Goal: Task Accomplishment & Management: Complete application form

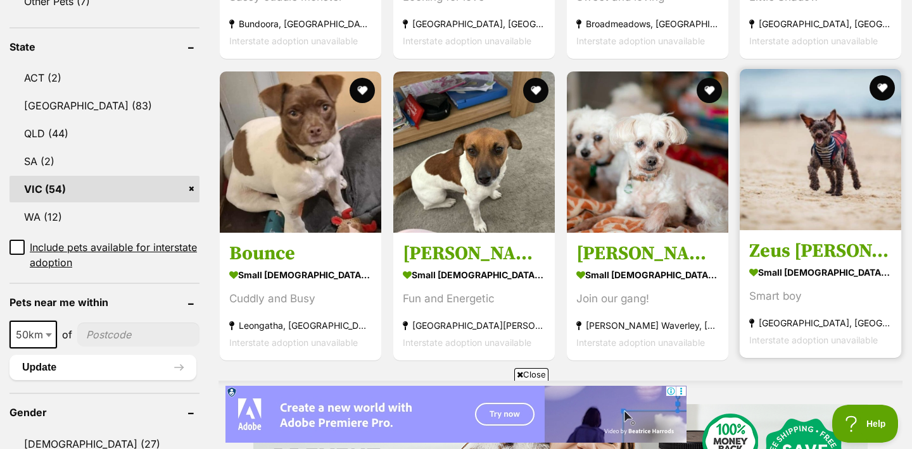
scroll to position [644, 0]
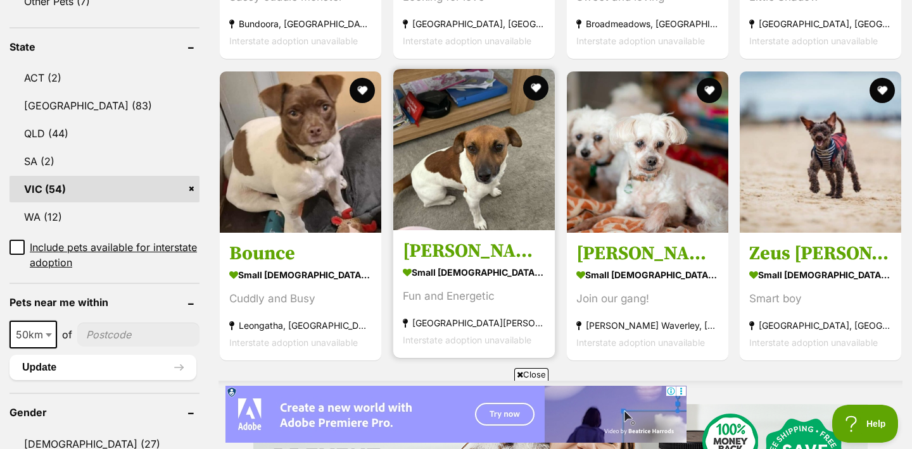
click at [475, 148] on img at bounding box center [473, 149] width 161 height 161
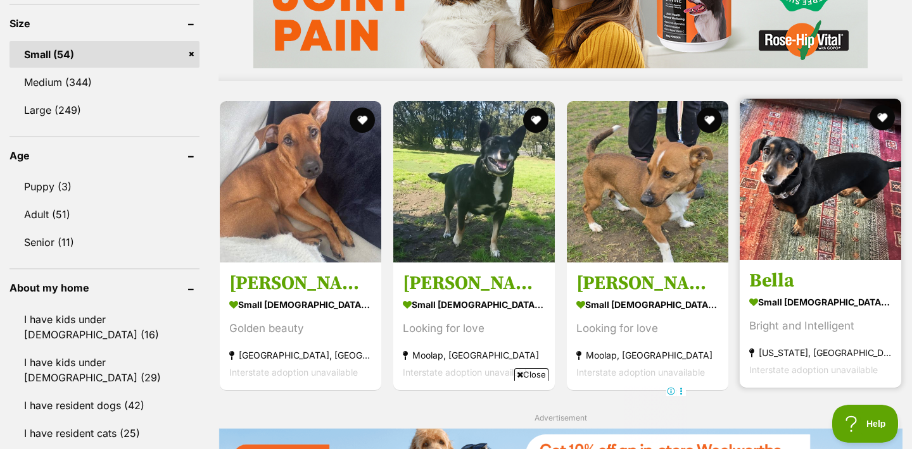
scroll to position [1151, 0]
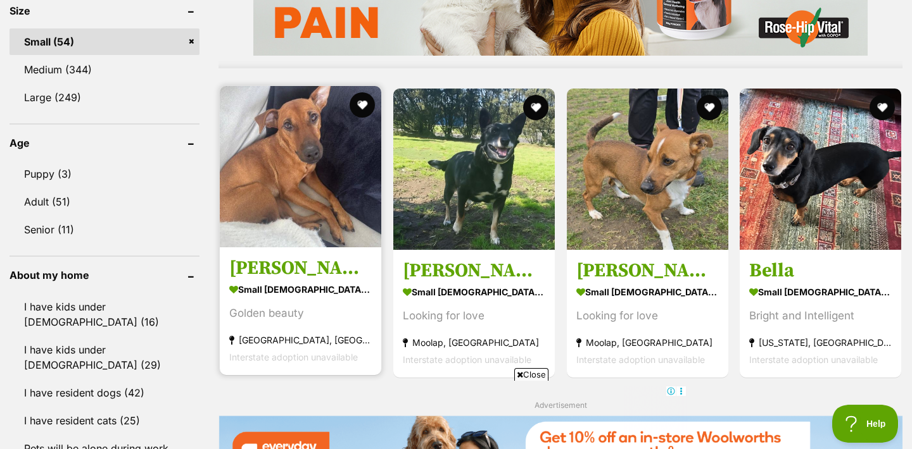
click at [297, 173] on img at bounding box center [300, 166] width 161 height 161
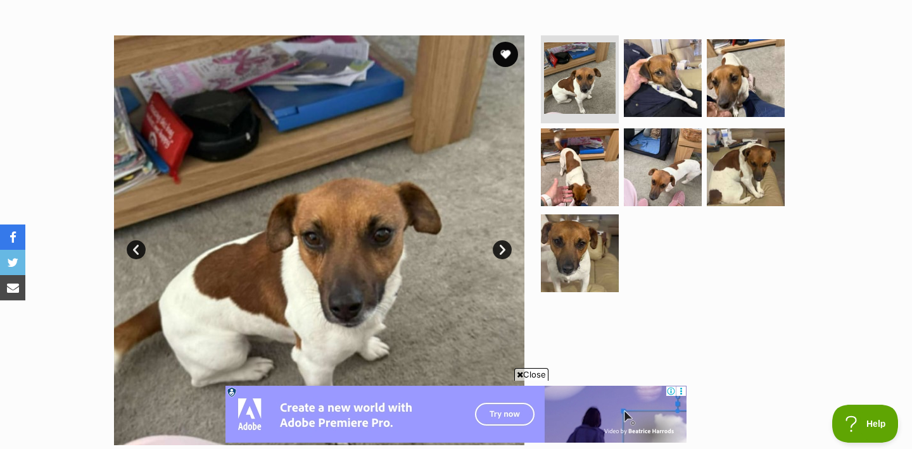
scroll to position [231, 0]
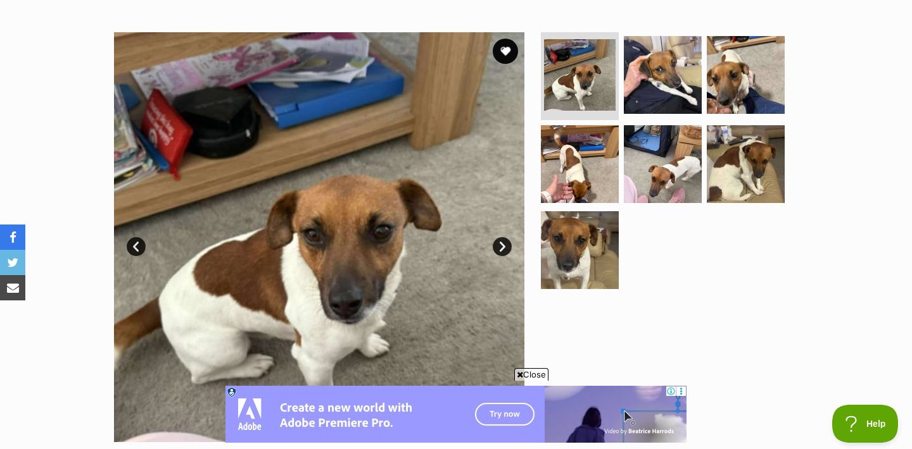
click at [504, 242] on link "Next" at bounding box center [501, 246] width 19 height 19
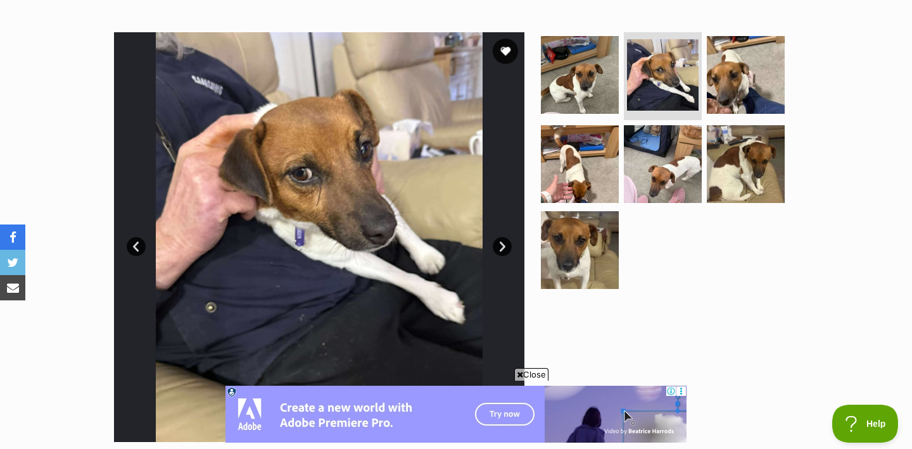
click at [504, 242] on link "Next" at bounding box center [501, 246] width 19 height 19
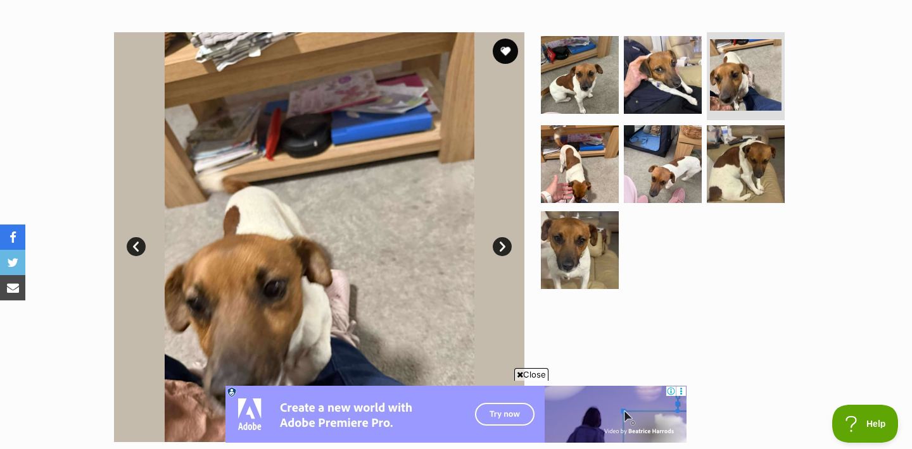
click at [504, 242] on link "Next" at bounding box center [501, 246] width 19 height 19
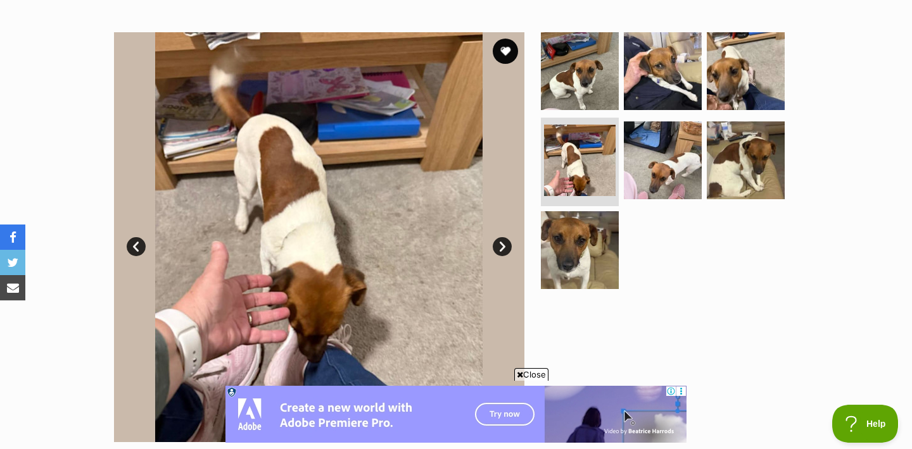
click at [504, 242] on link "Next" at bounding box center [501, 246] width 19 height 19
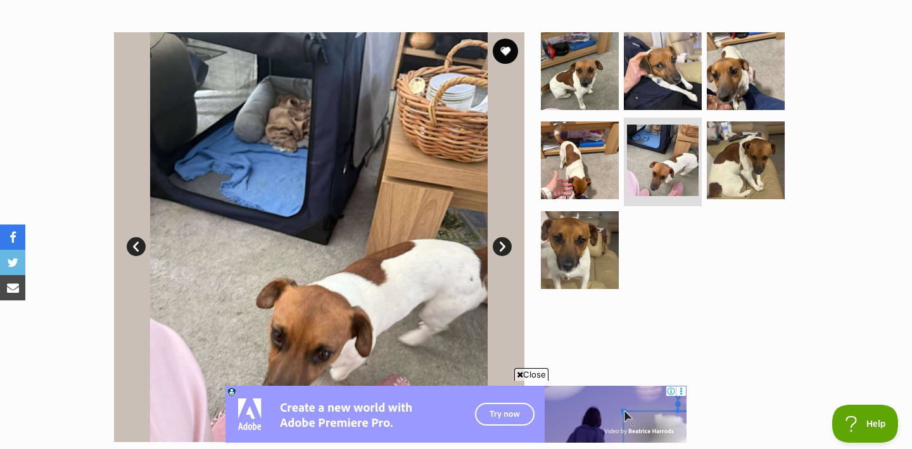
click at [504, 242] on link "Next" at bounding box center [501, 246] width 19 height 19
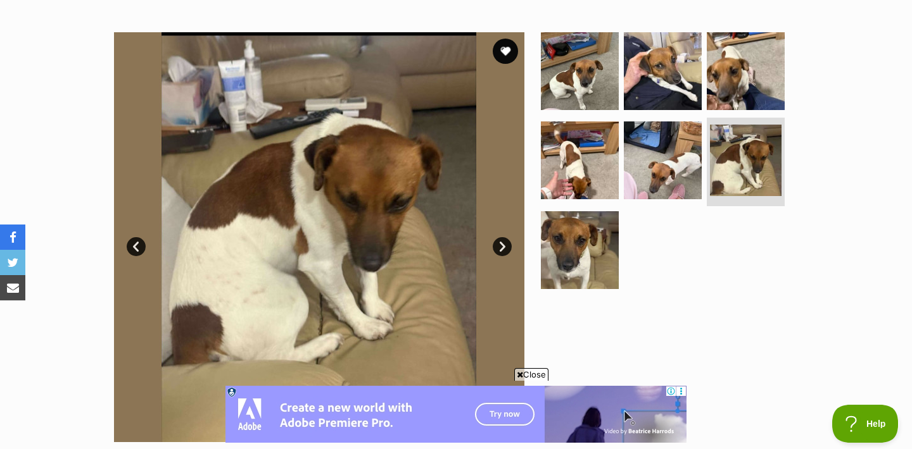
click at [504, 242] on link "Next" at bounding box center [501, 246] width 19 height 19
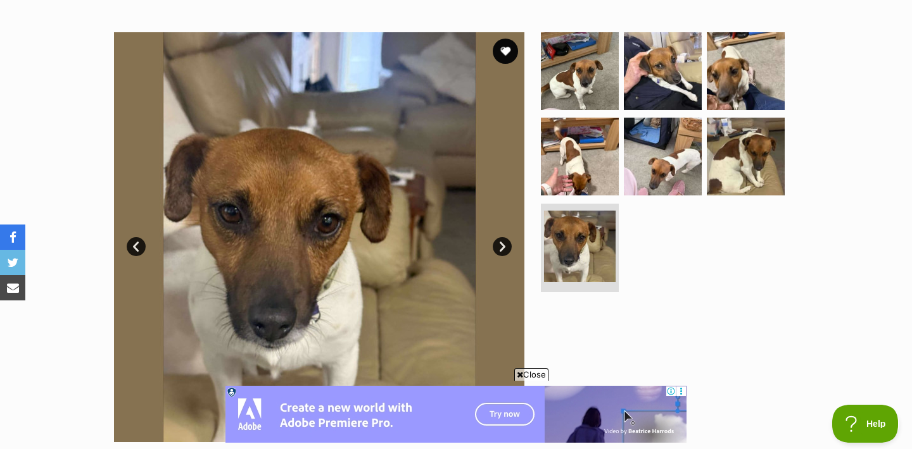
click at [504, 242] on link "Next" at bounding box center [501, 246] width 19 height 19
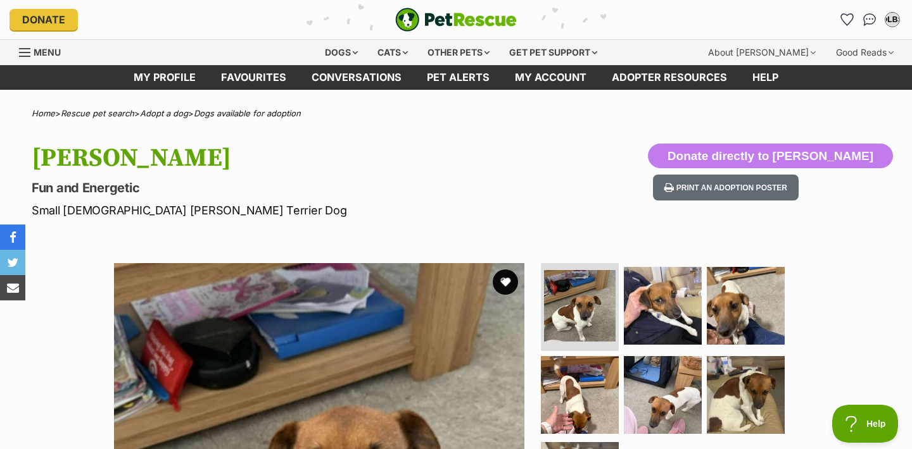
scroll to position [0, 0]
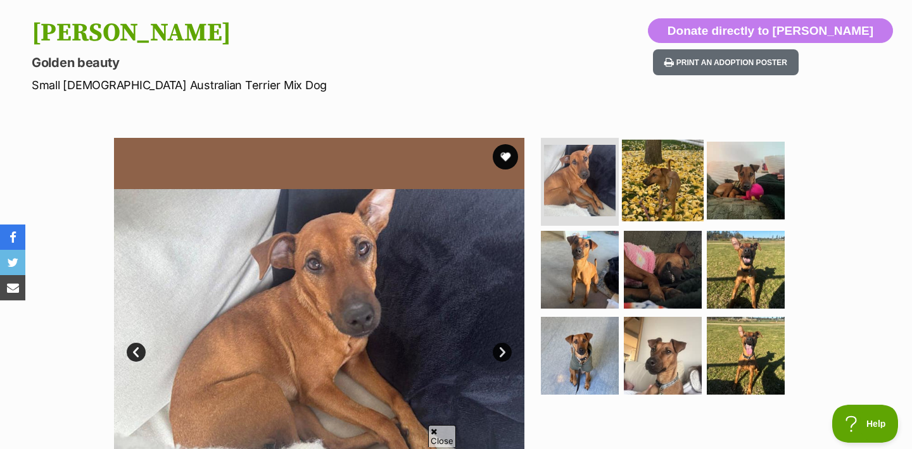
click at [658, 193] on img at bounding box center [663, 180] width 82 height 82
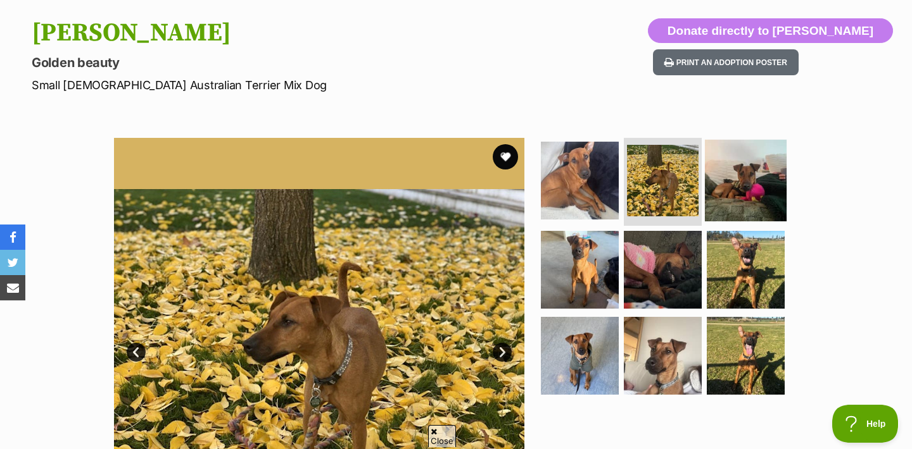
click at [741, 189] on img at bounding box center [746, 180] width 82 height 82
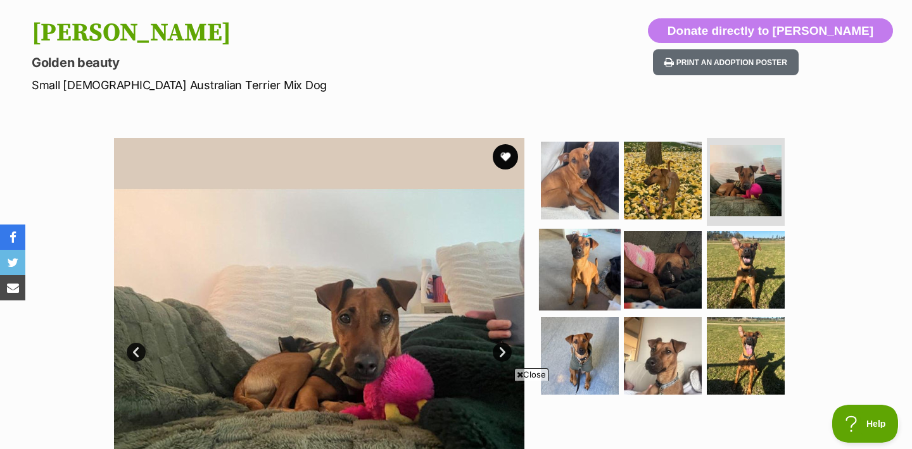
click at [579, 268] on img at bounding box center [580, 270] width 82 height 82
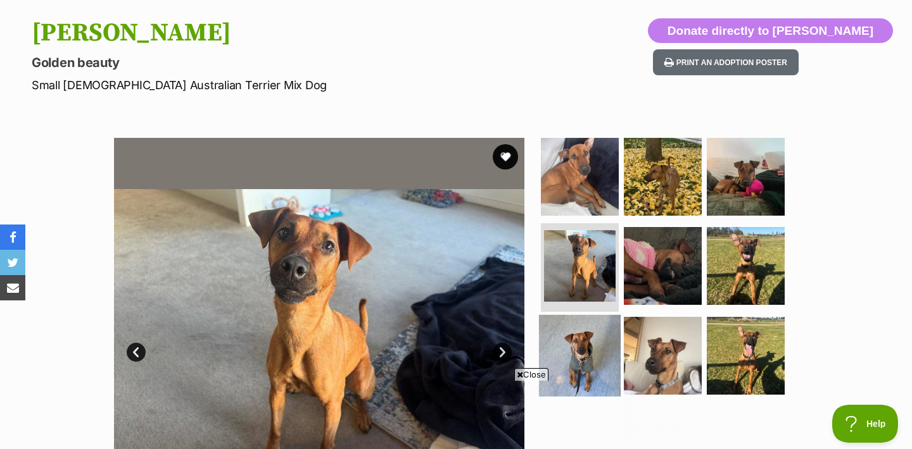
click at [579, 334] on img at bounding box center [580, 356] width 82 height 82
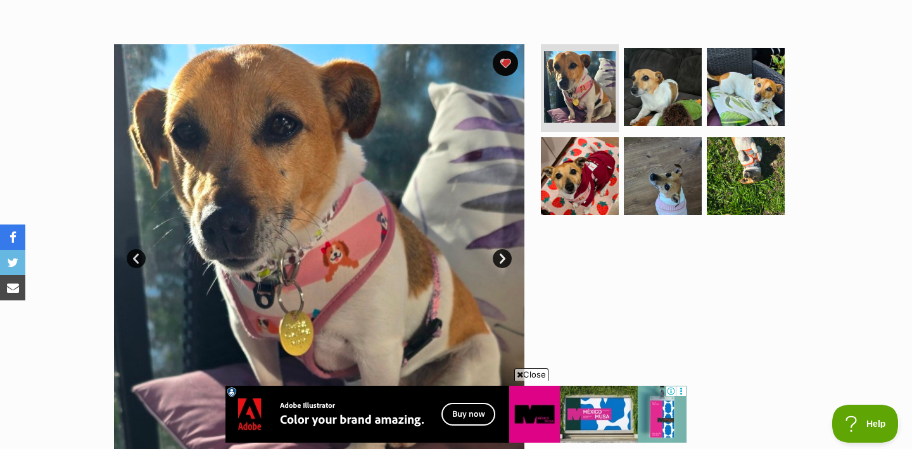
scroll to position [223, 0]
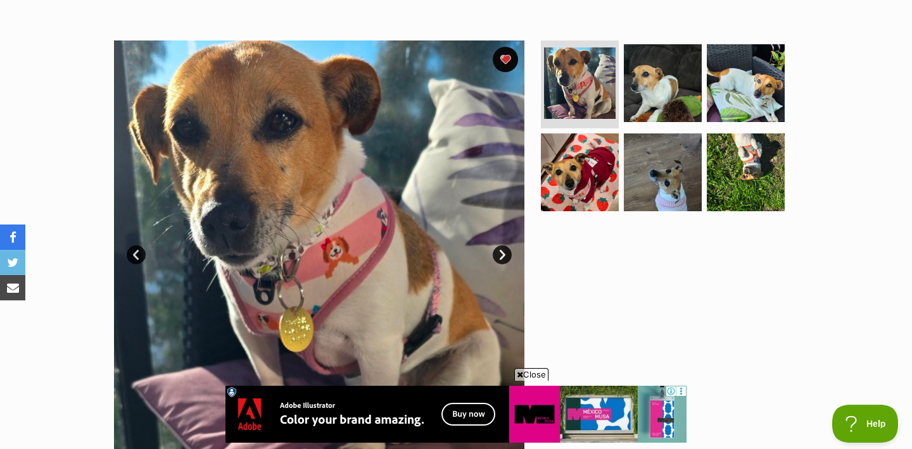
click at [503, 254] on link "Next" at bounding box center [501, 255] width 19 height 19
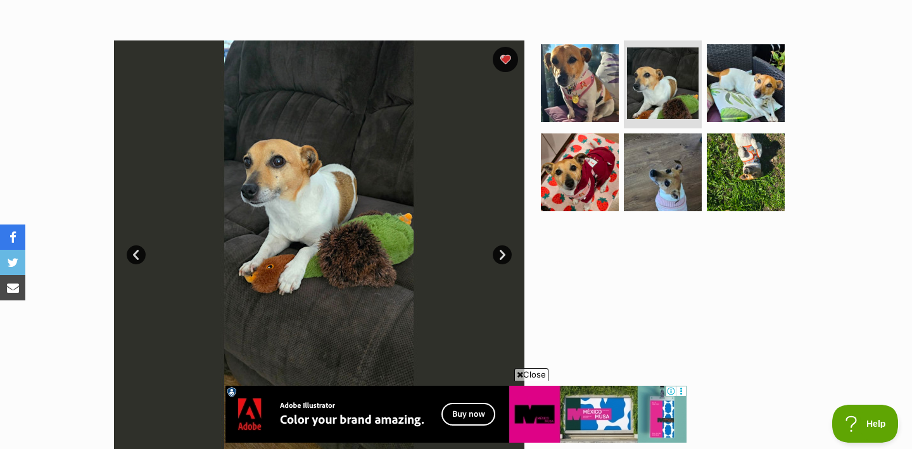
click at [503, 254] on link "Next" at bounding box center [501, 255] width 19 height 19
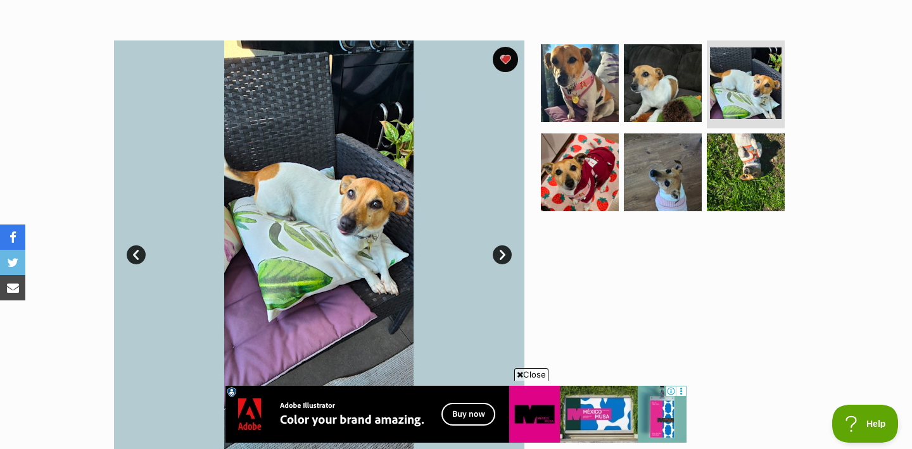
click at [503, 254] on link "Next" at bounding box center [501, 255] width 19 height 19
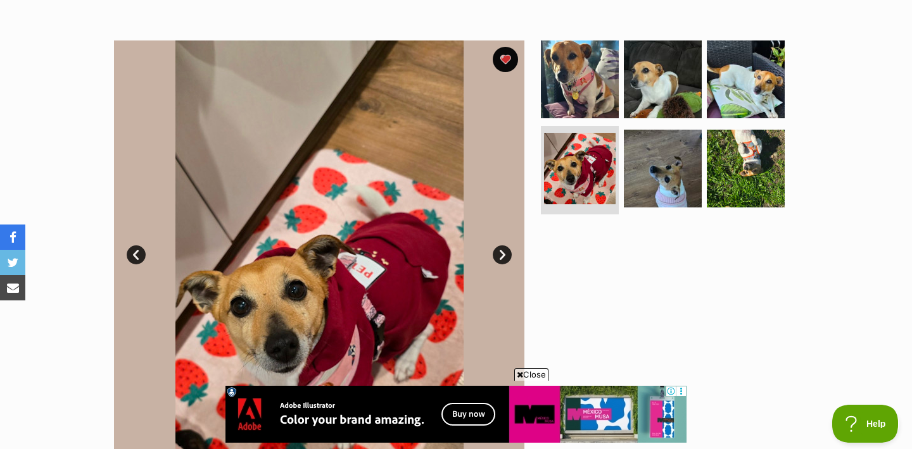
click at [503, 254] on link "Next" at bounding box center [501, 255] width 19 height 19
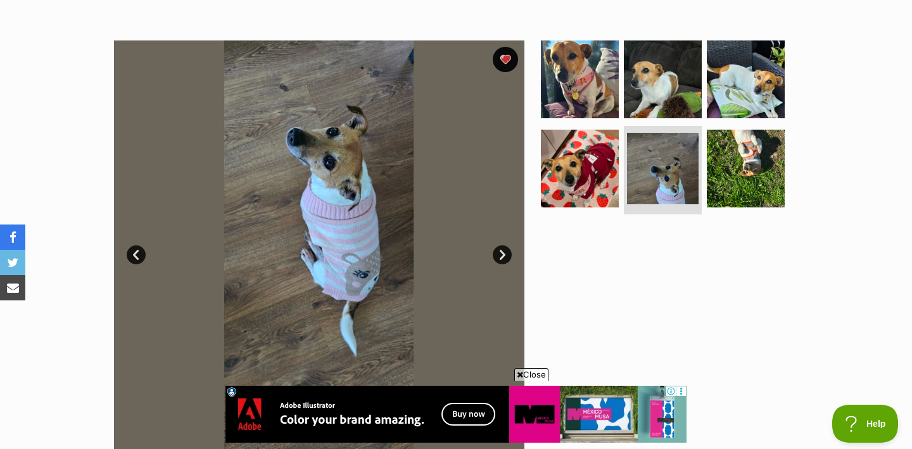
click at [503, 254] on link "Next" at bounding box center [501, 255] width 19 height 19
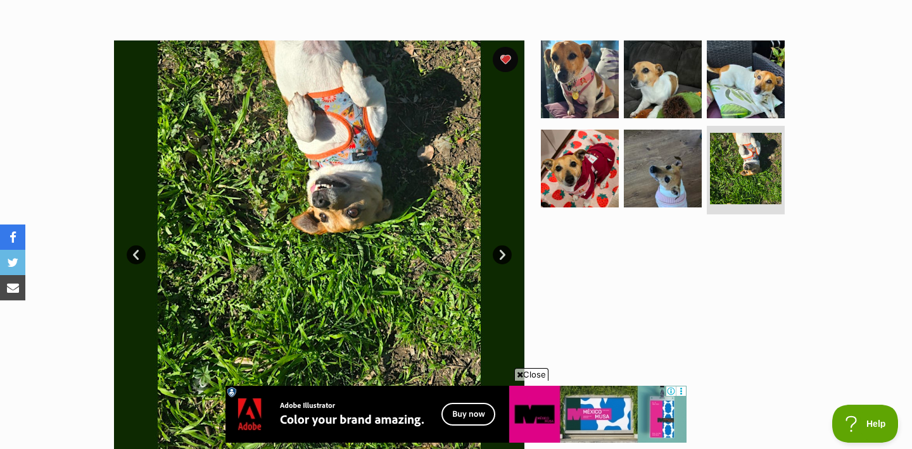
click at [503, 254] on link "Next" at bounding box center [501, 255] width 19 height 19
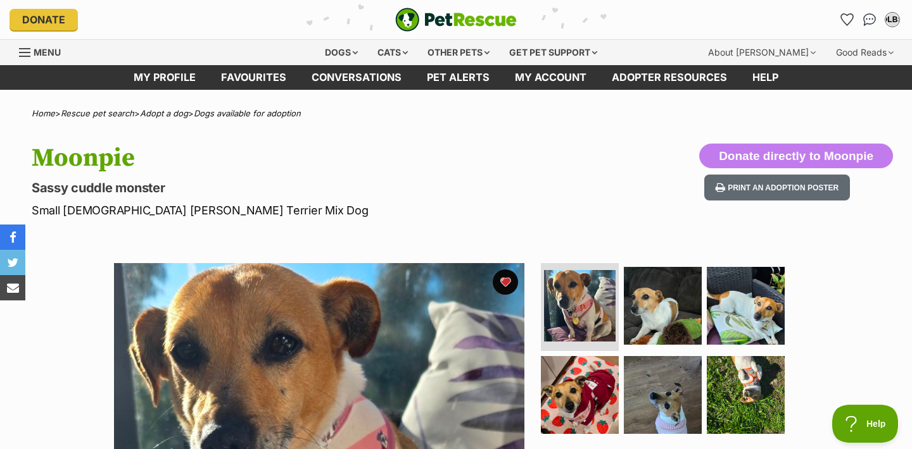
scroll to position [0, 0]
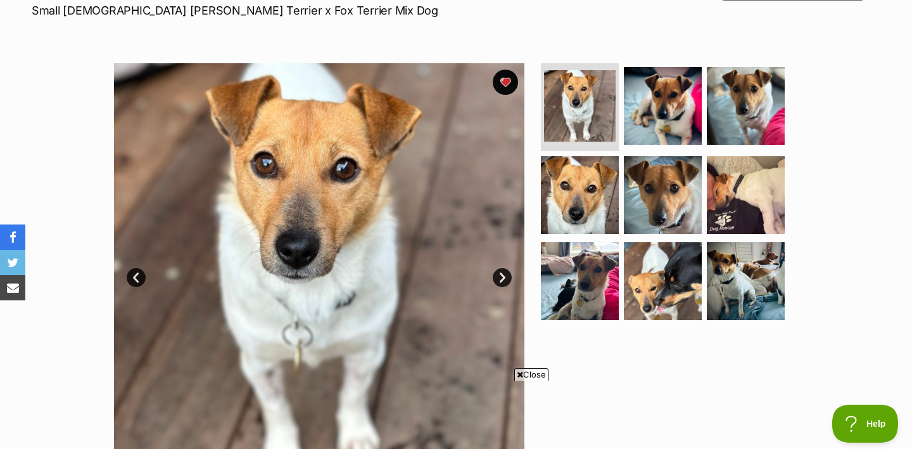
click at [505, 273] on link "Next" at bounding box center [501, 277] width 19 height 19
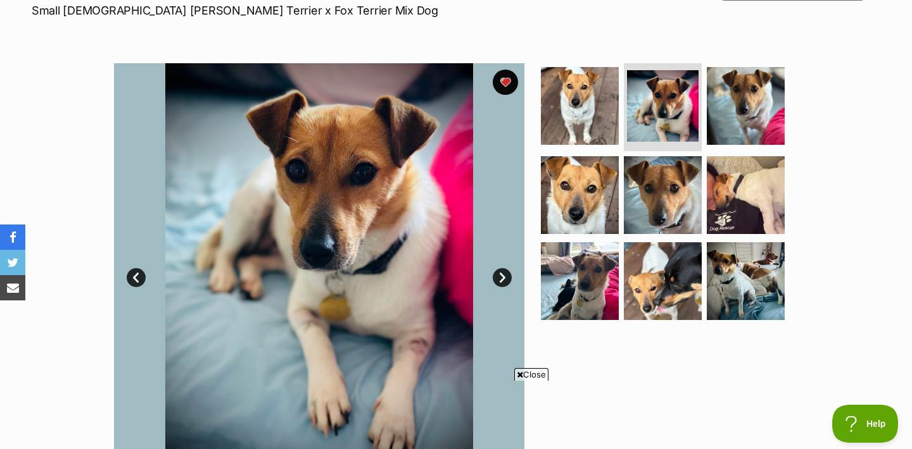
click at [505, 273] on link "Next" at bounding box center [501, 277] width 19 height 19
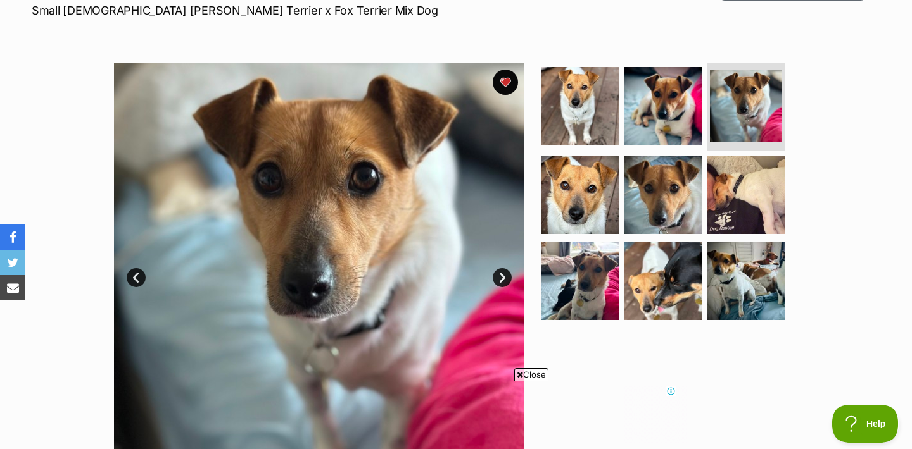
click at [505, 273] on link "Next" at bounding box center [501, 277] width 19 height 19
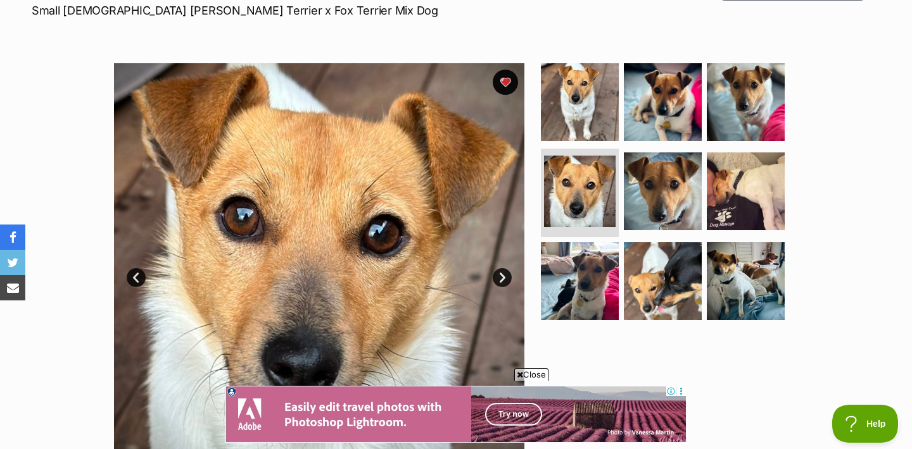
click at [505, 273] on link "Next" at bounding box center [501, 277] width 19 height 19
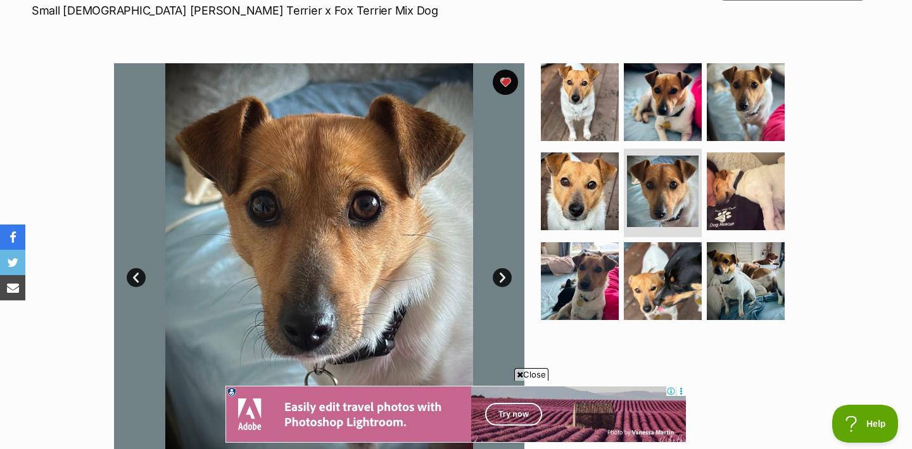
click at [505, 273] on link "Next" at bounding box center [501, 277] width 19 height 19
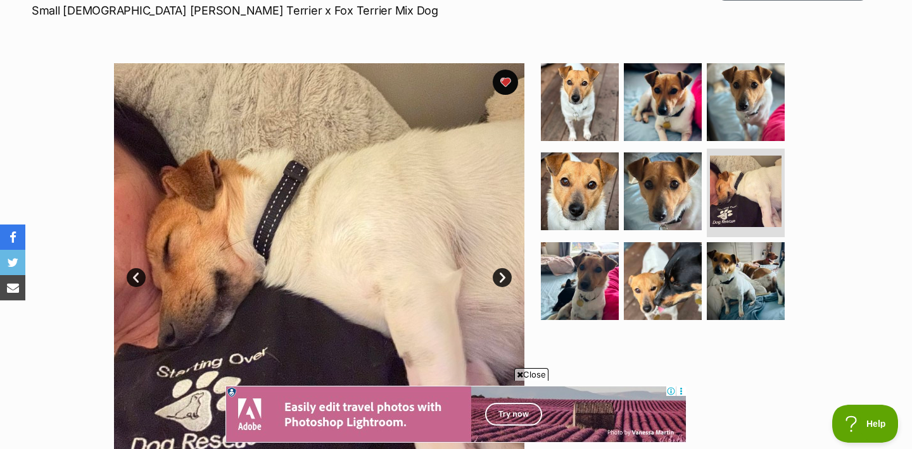
click at [505, 273] on link "Next" at bounding box center [501, 277] width 19 height 19
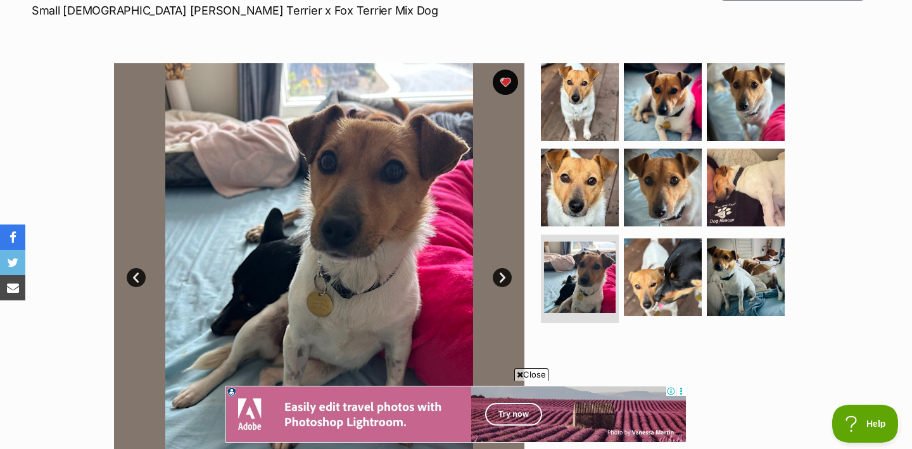
click at [505, 273] on link "Next" at bounding box center [501, 277] width 19 height 19
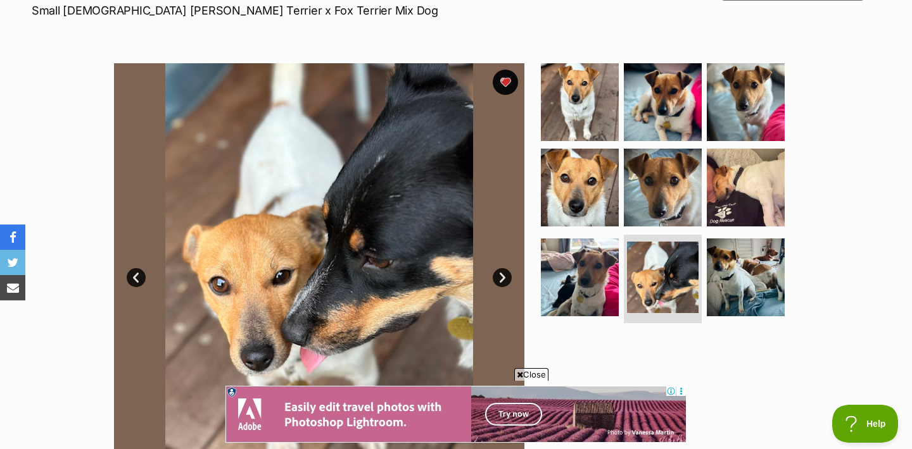
click at [505, 273] on link "Next" at bounding box center [501, 277] width 19 height 19
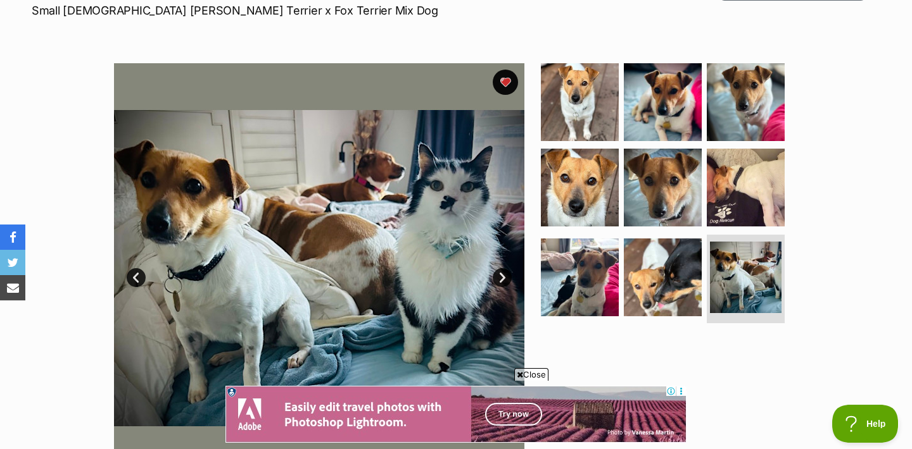
click at [505, 273] on link "Next" at bounding box center [501, 277] width 19 height 19
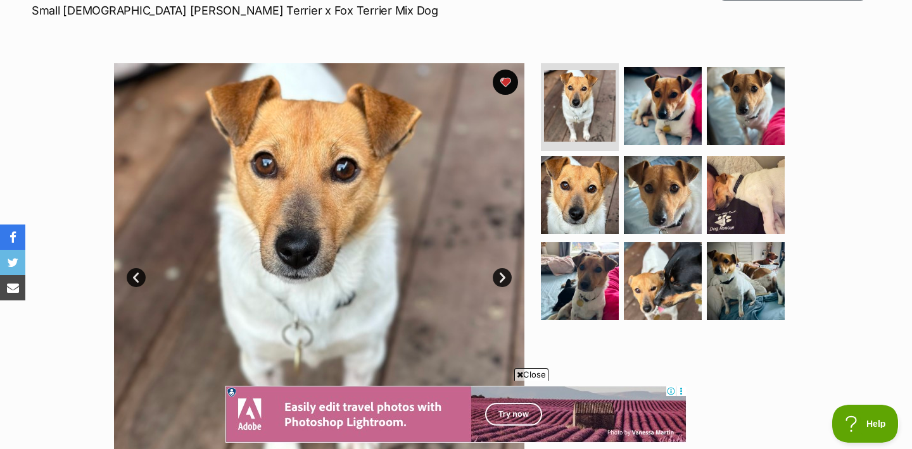
click at [505, 273] on link "Next" at bounding box center [501, 277] width 19 height 19
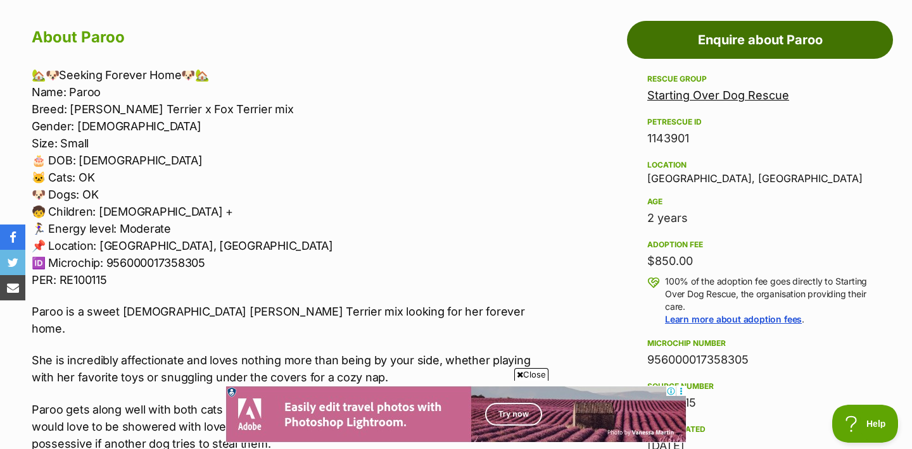
click at [756, 37] on link "Enquire about Paroo" at bounding box center [760, 40] width 266 height 38
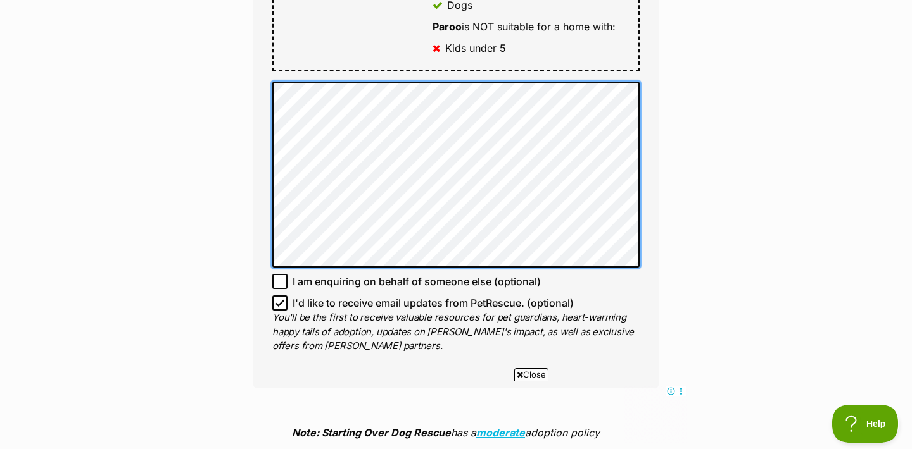
scroll to position [891, 0]
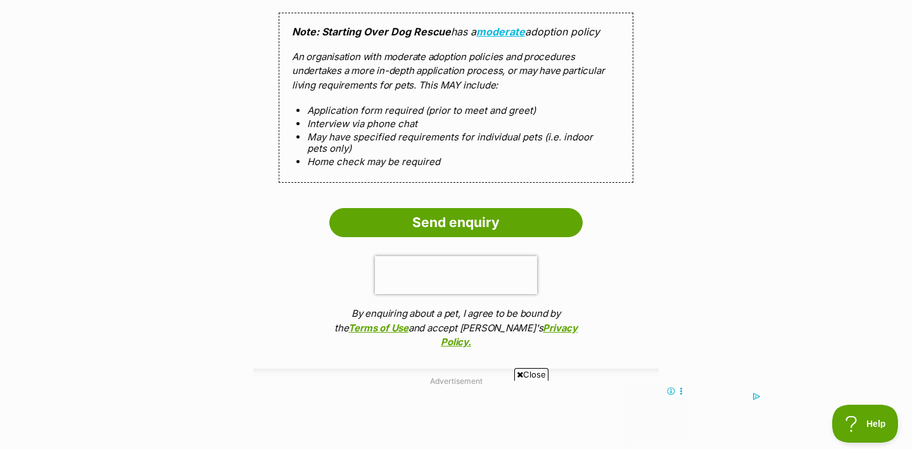
scroll to position [0, 0]
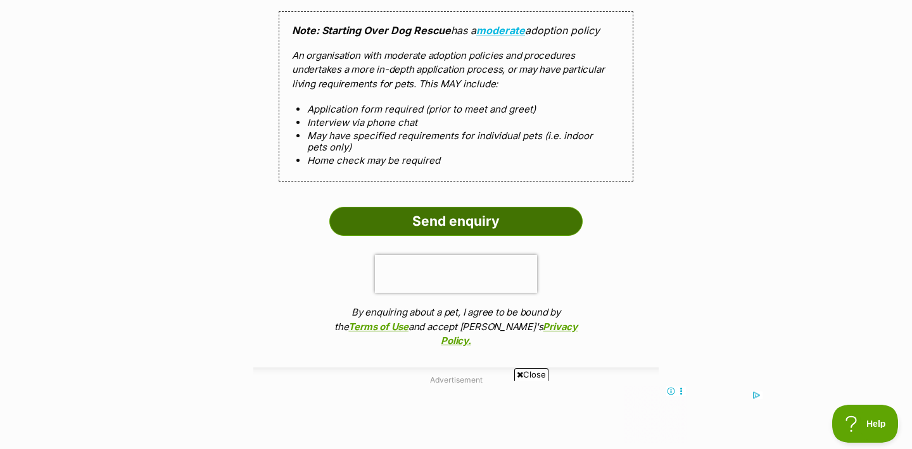
click at [434, 210] on input "Send enquiry" at bounding box center [455, 221] width 253 height 29
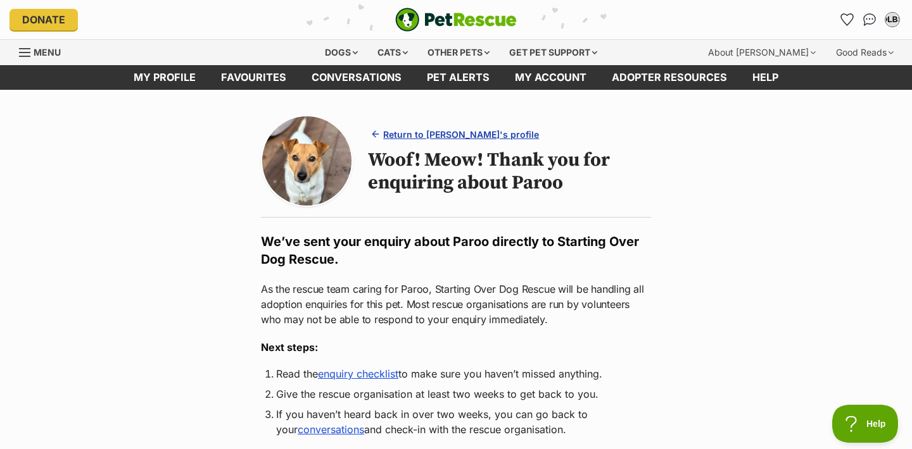
click at [430, 132] on span "Return to Paroo's profile" at bounding box center [461, 134] width 156 height 13
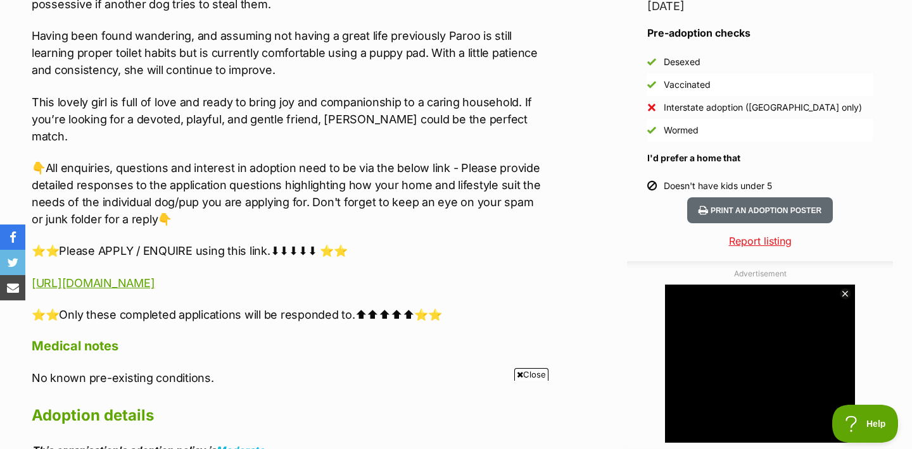
scroll to position [1132, 0]
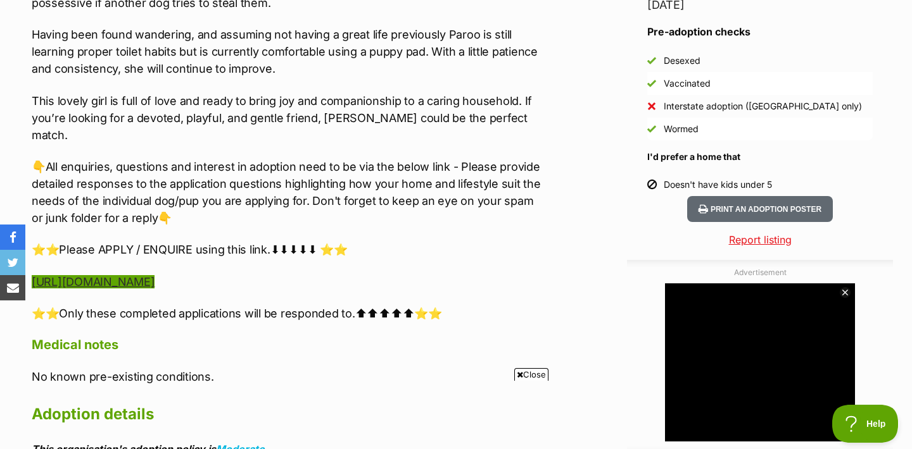
click at [154, 275] on link "[URL][DOMAIN_NAME]" at bounding box center [93, 281] width 123 height 13
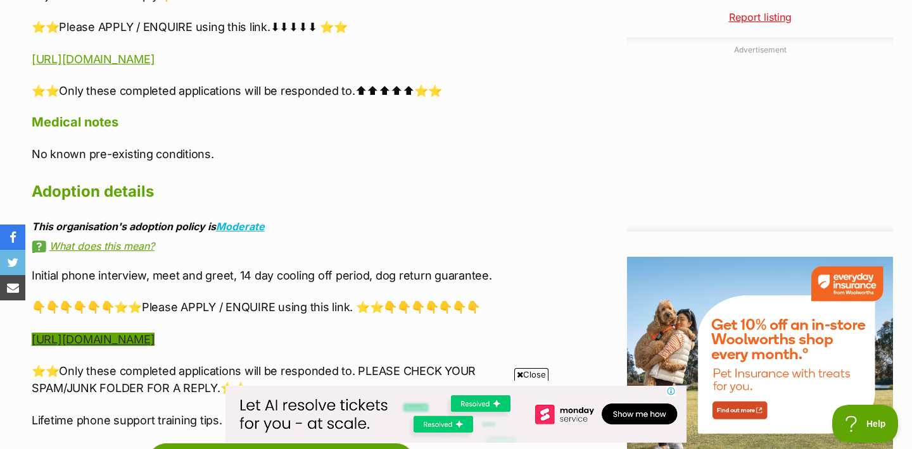
scroll to position [0, 0]
click at [154, 333] on link "[URL][DOMAIN_NAME]" at bounding box center [93, 339] width 123 height 13
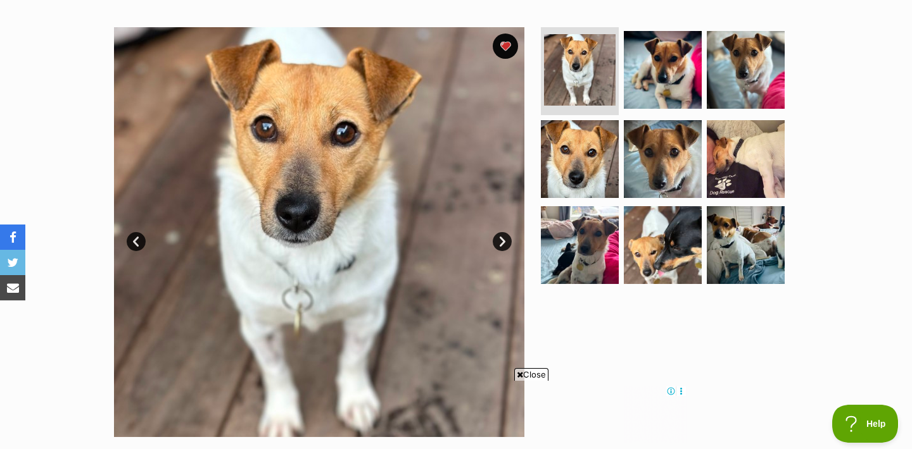
scroll to position [241, 0]
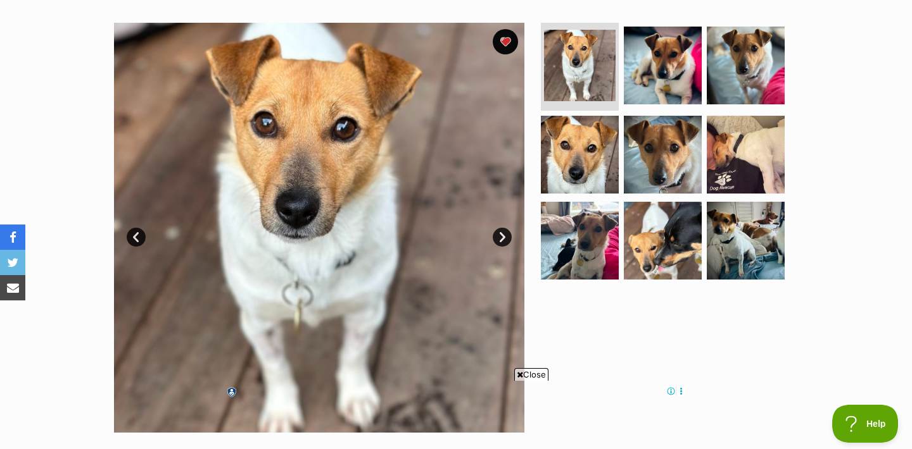
click at [499, 235] on link "Next" at bounding box center [501, 237] width 19 height 19
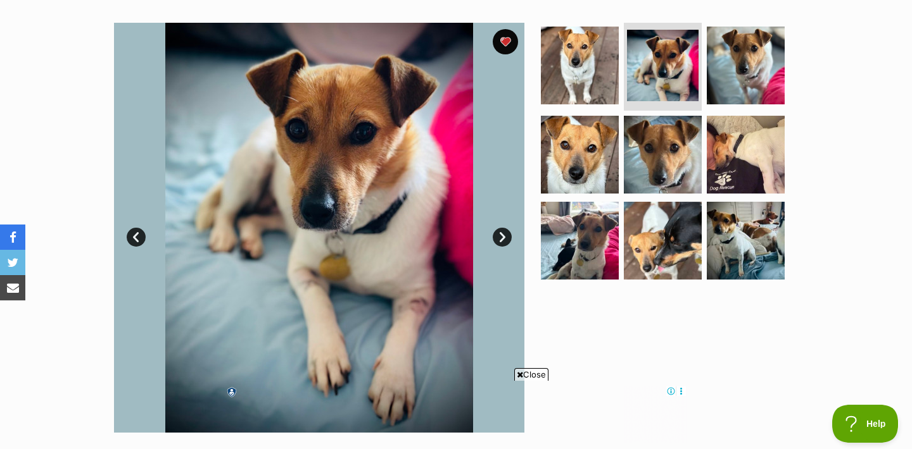
click at [499, 235] on link "Next" at bounding box center [501, 237] width 19 height 19
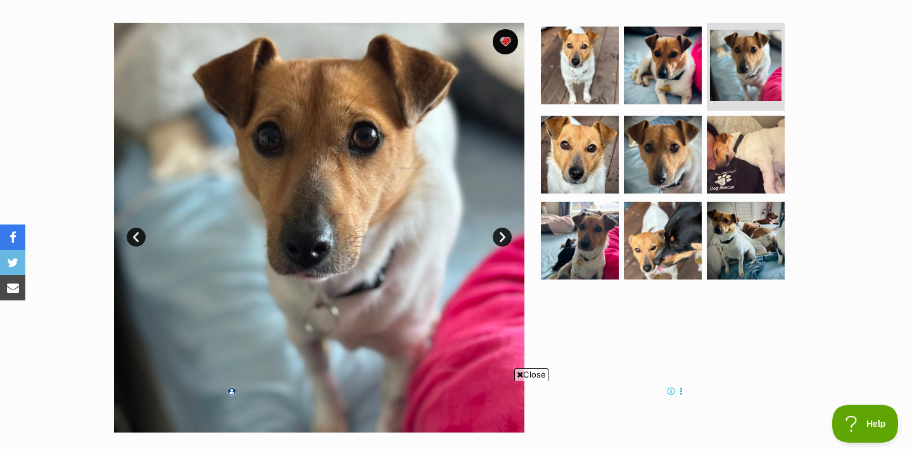
click at [499, 235] on link "Next" at bounding box center [501, 237] width 19 height 19
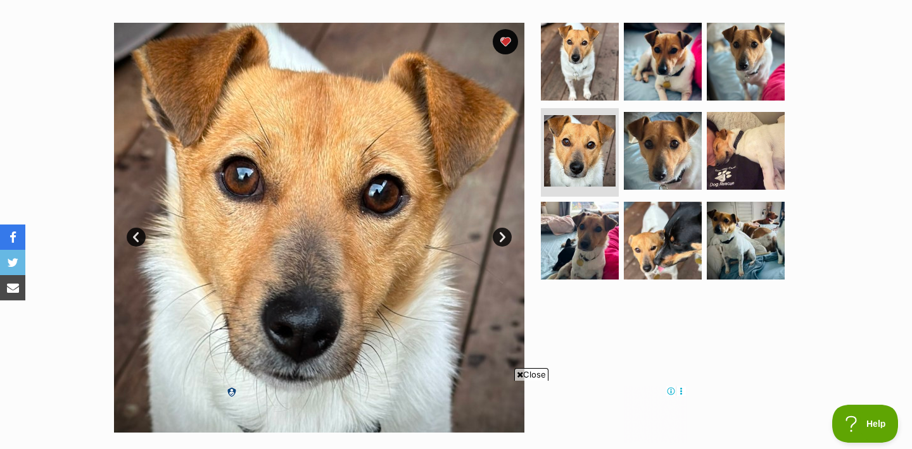
click at [499, 235] on link "Next" at bounding box center [501, 237] width 19 height 19
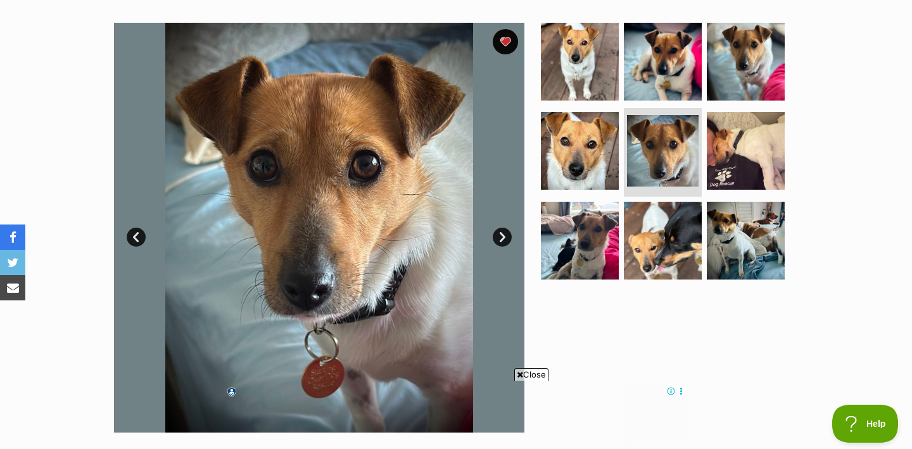
click at [499, 235] on link "Next" at bounding box center [501, 237] width 19 height 19
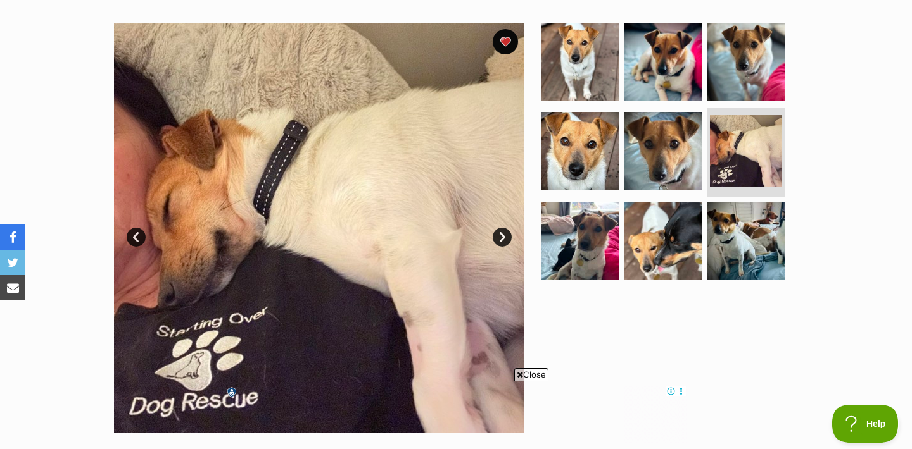
click at [499, 235] on link "Next" at bounding box center [501, 237] width 19 height 19
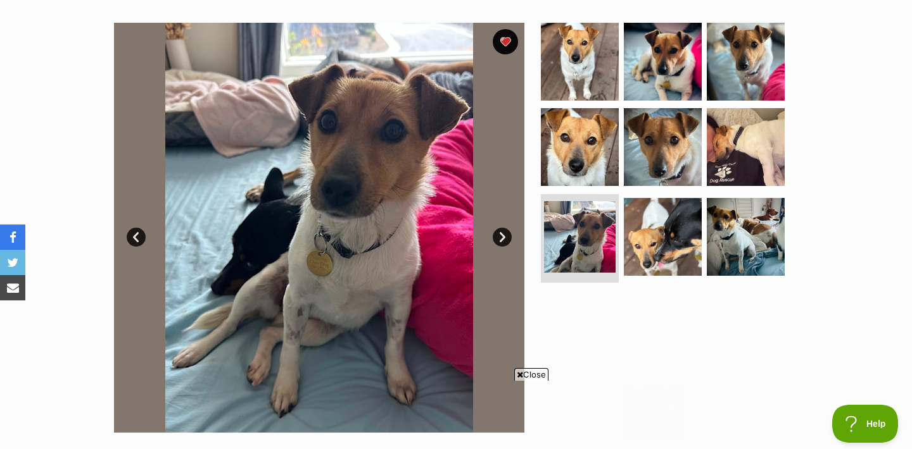
scroll to position [0, 0]
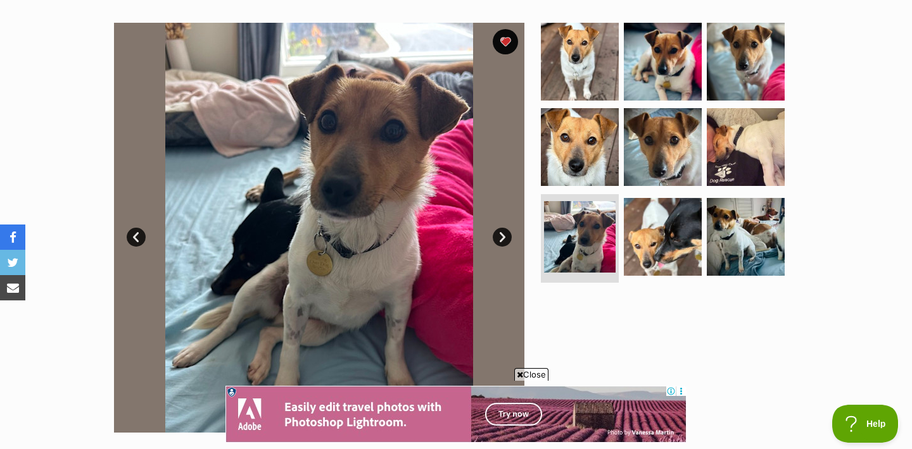
click at [498, 235] on link "Next" at bounding box center [501, 237] width 19 height 19
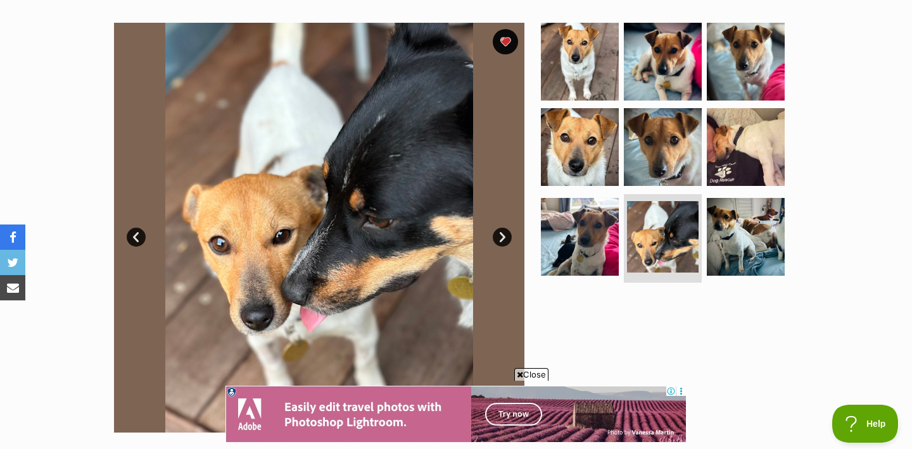
click at [498, 235] on link "Next" at bounding box center [501, 237] width 19 height 19
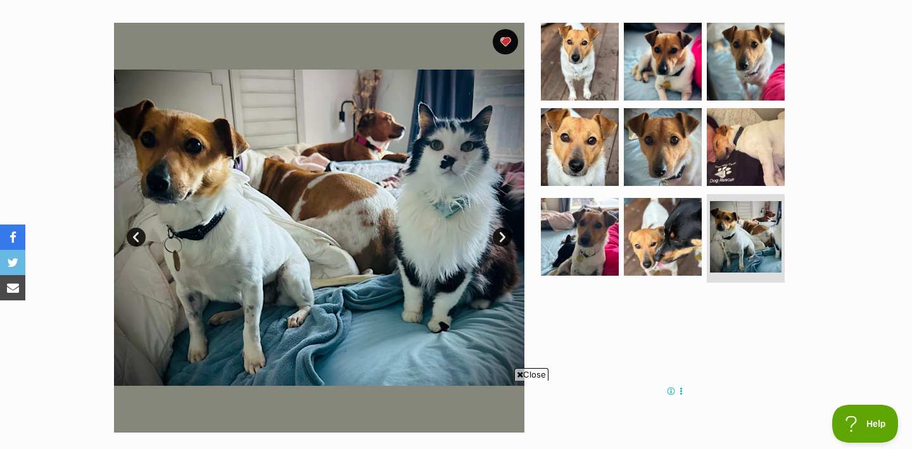
click at [501, 229] on link "Next" at bounding box center [501, 237] width 19 height 19
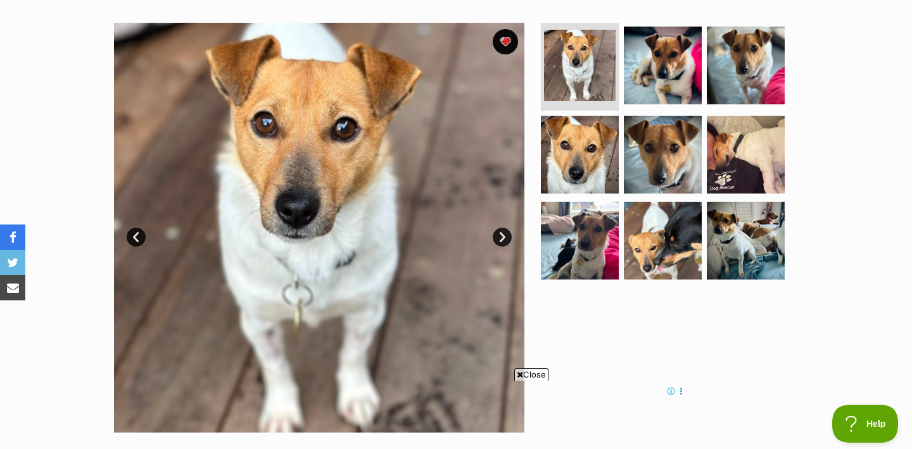
click at [501, 229] on link "Next" at bounding box center [501, 237] width 19 height 19
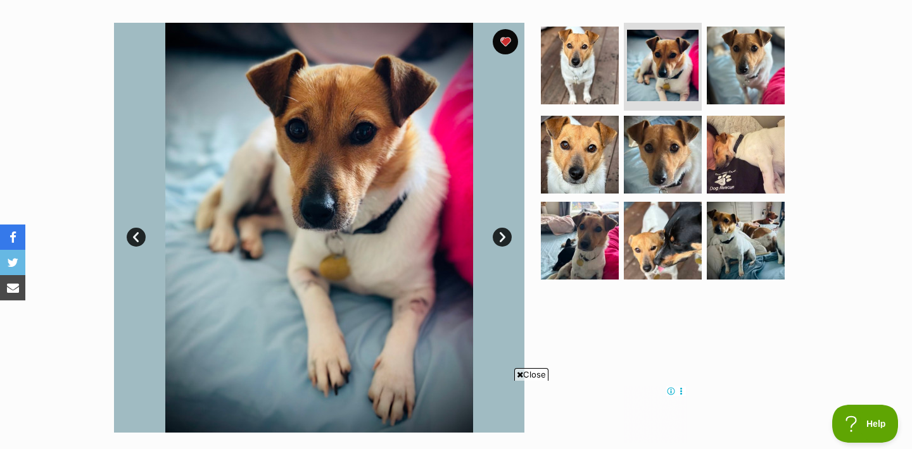
click at [501, 229] on link "Next" at bounding box center [501, 237] width 19 height 19
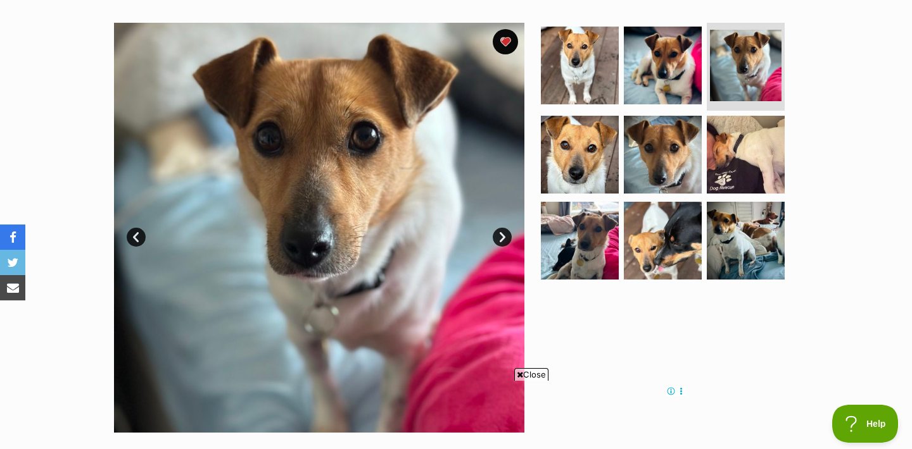
click at [501, 229] on link "Next" at bounding box center [501, 237] width 19 height 19
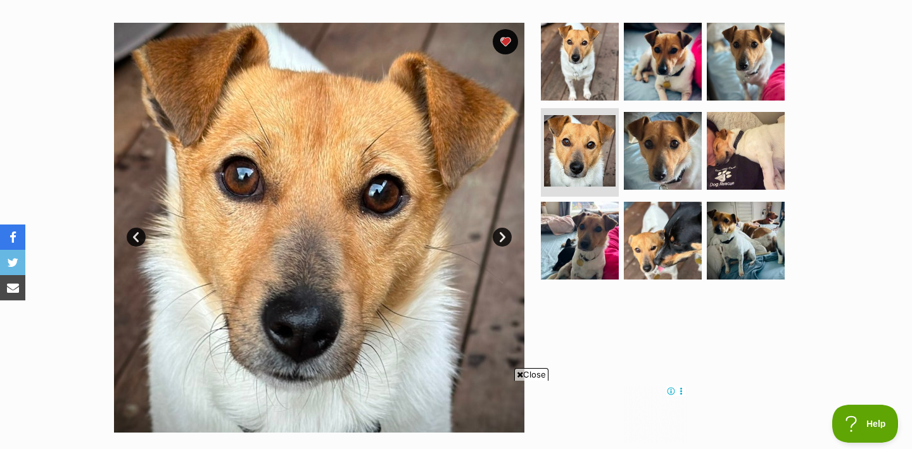
click at [501, 229] on link "Next" at bounding box center [501, 237] width 19 height 19
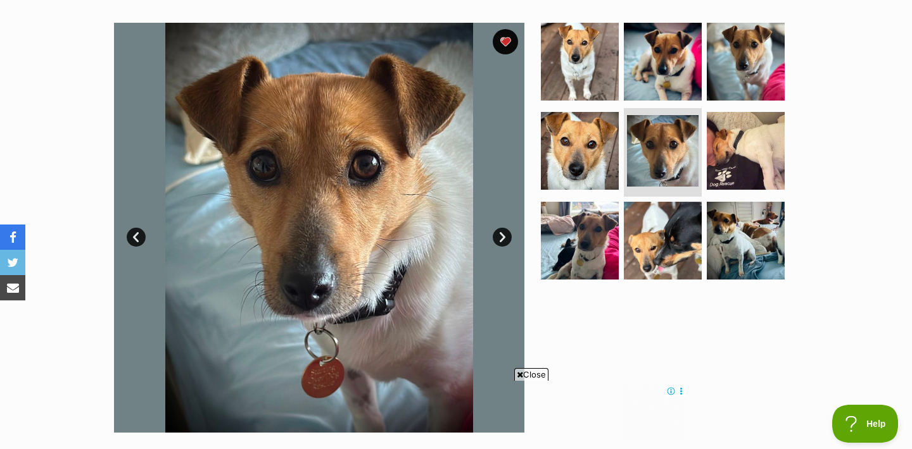
click at [501, 229] on link "Next" at bounding box center [501, 237] width 19 height 19
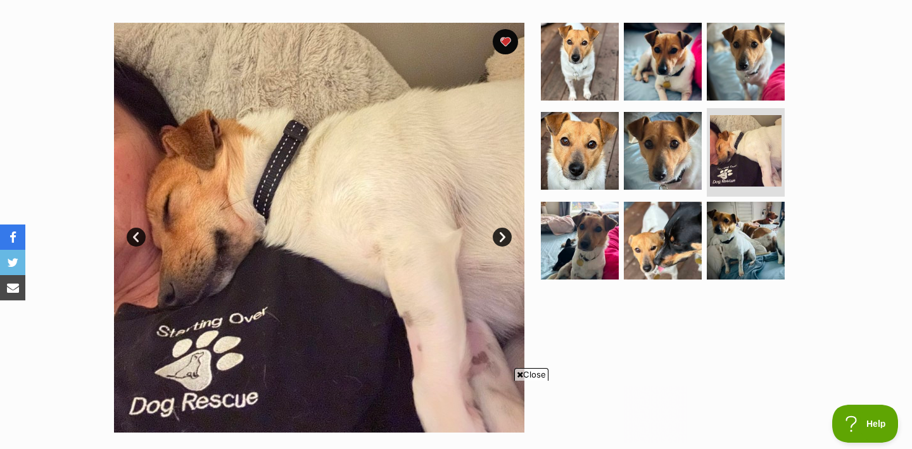
click at [501, 234] on link "Next" at bounding box center [501, 237] width 19 height 19
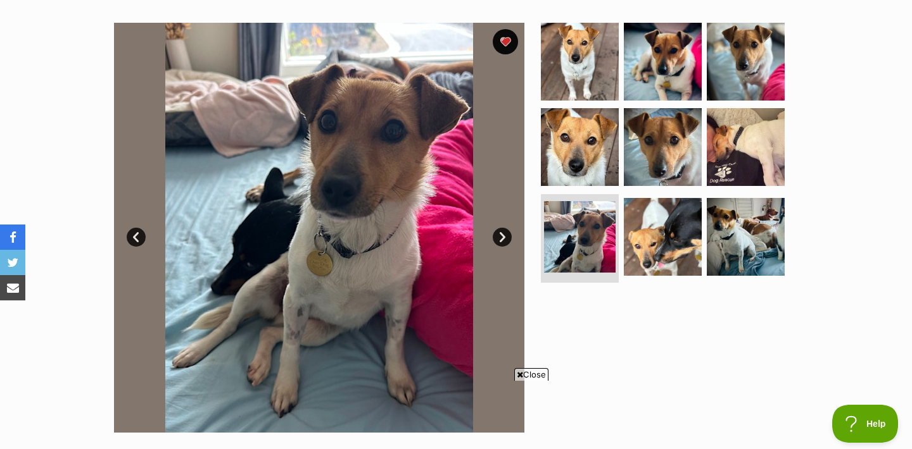
click at [501, 234] on link "Next" at bounding box center [501, 237] width 19 height 19
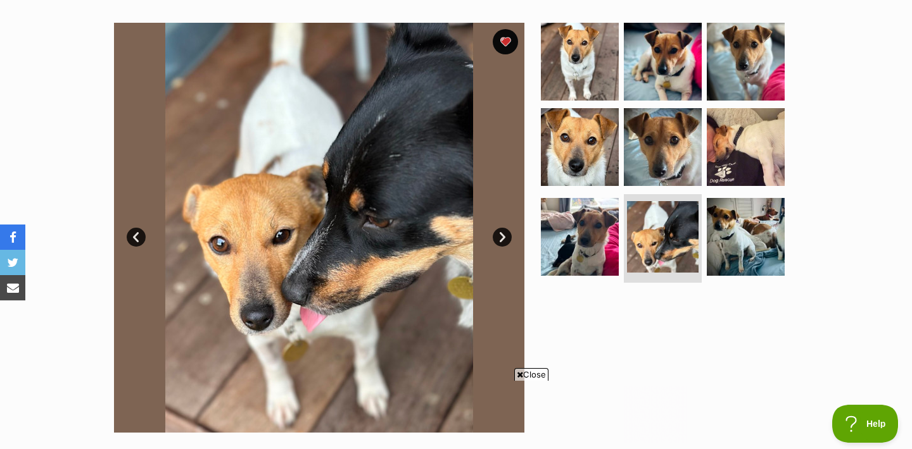
click at [501, 234] on link "Next" at bounding box center [501, 237] width 19 height 19
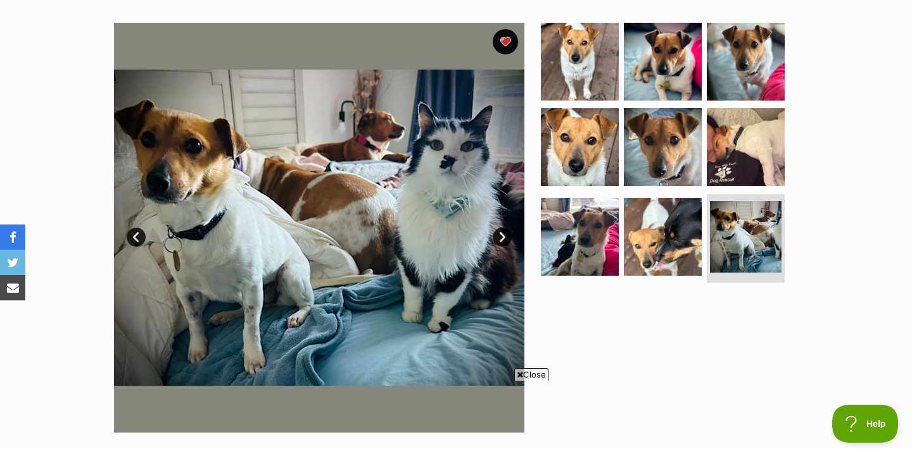
click at [501, 234] on link "Next" at bounding box center [501, 237] width 19 height 19
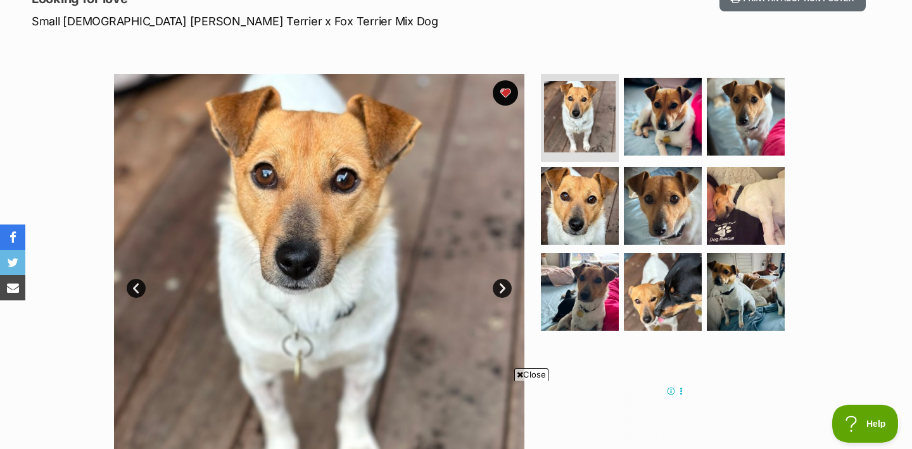
click at [524, 375] on span "Close" at bounding box center [531, 374] width 34 height 13
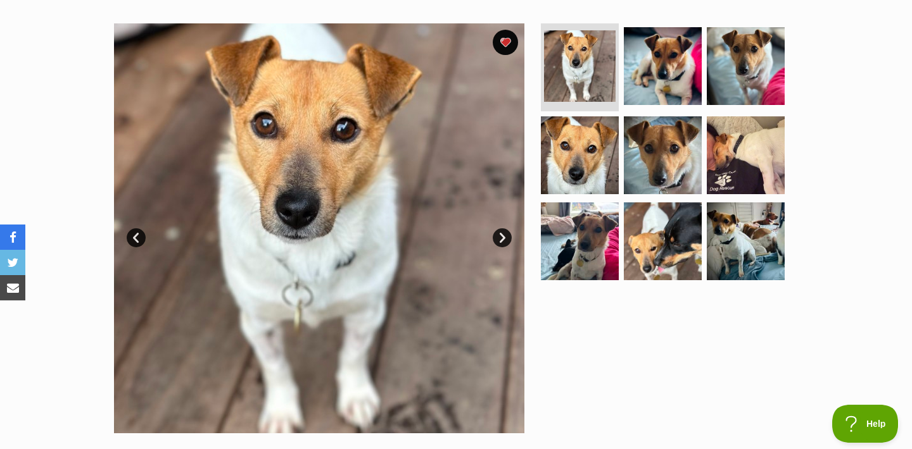
click at [500, 231] on link "Next" at bounding box center [501, 238] width 19 height 19
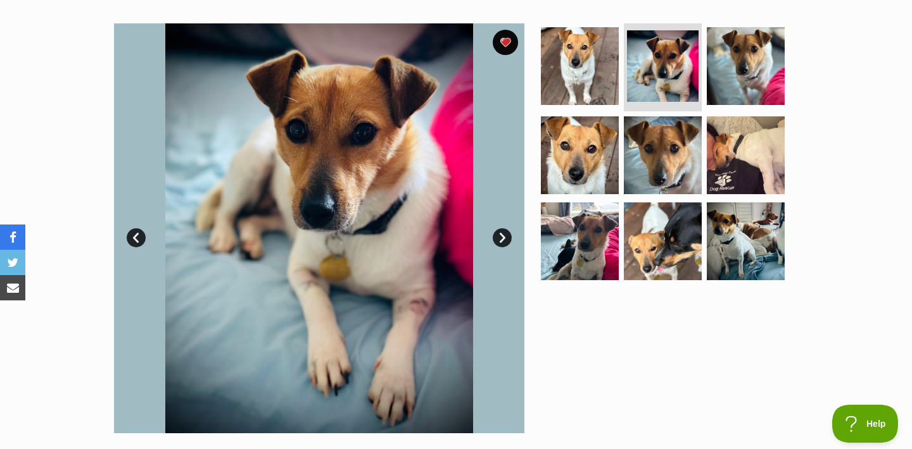
click at [500, 231] on link "Next" at bounding box center [501, 238] width 19 height 19
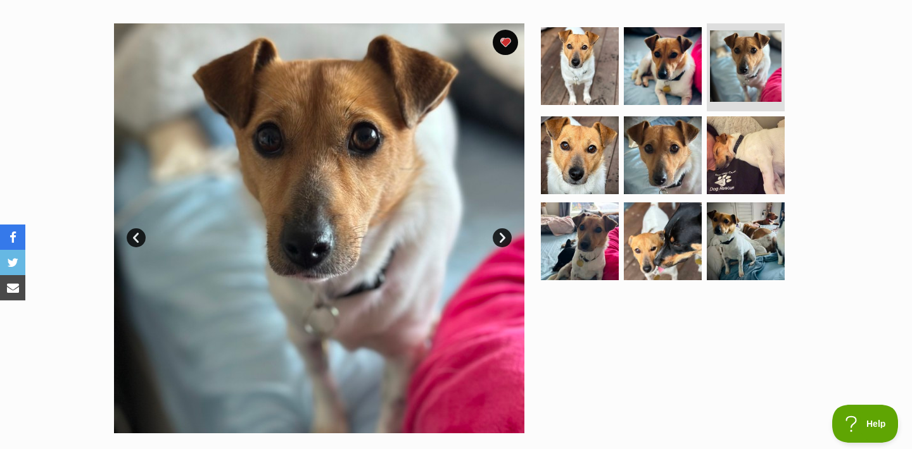
click at [500, 231] on link "Next" at bounding box center [501, 238] width 19 height 19
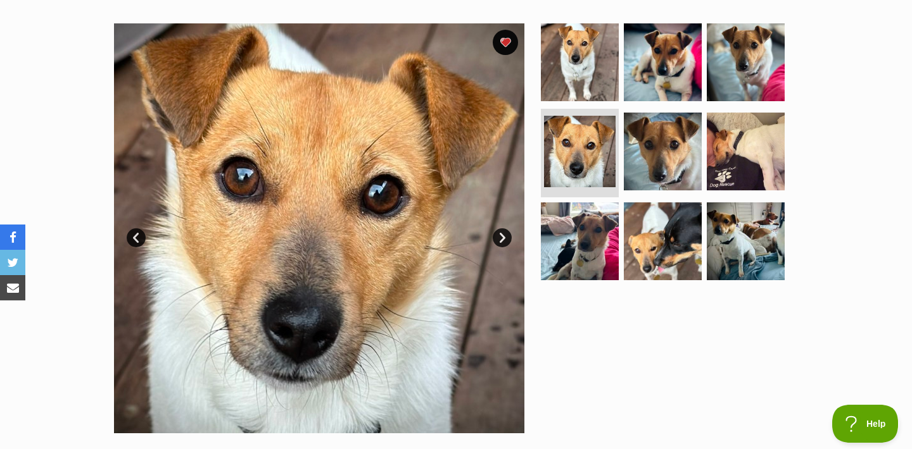
click at [500, 231] on link "Next" at bounding box center [501, 238] width 19 height 19
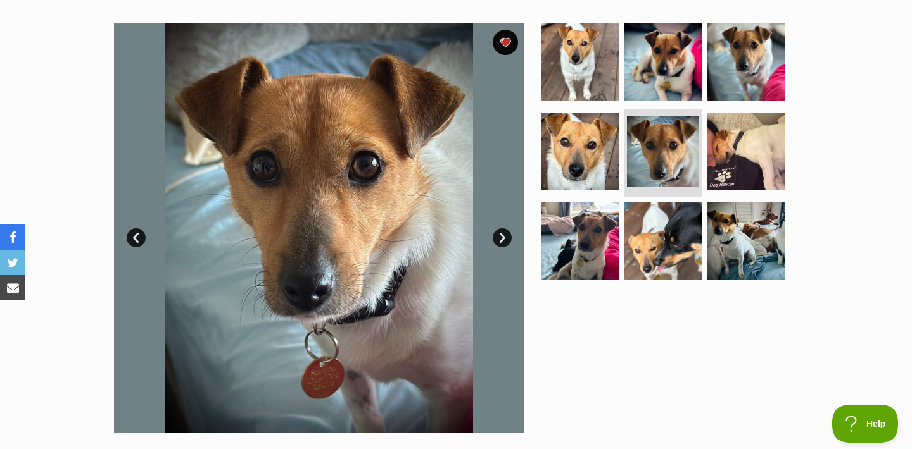
click at [500, 231] on link "Next" at bounding box center [501, 238] width 19 height 19
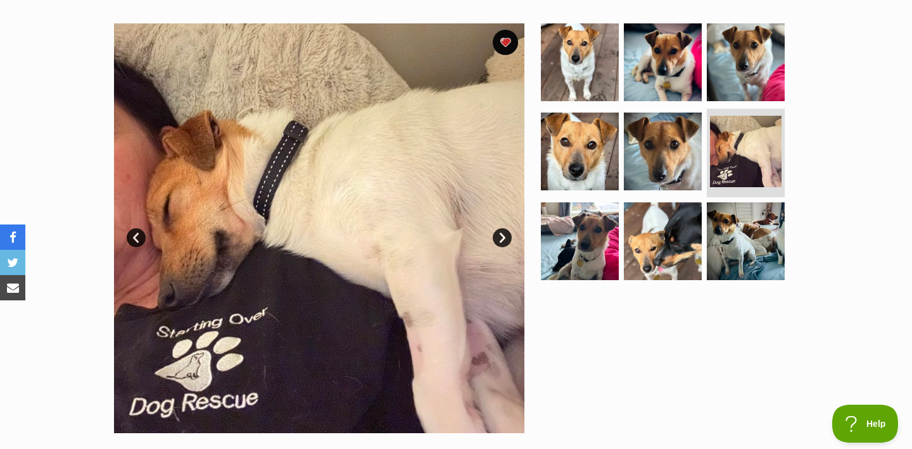
click at [500, 231] on link "Next" at bounding box center [501, 238] width 19 height 19
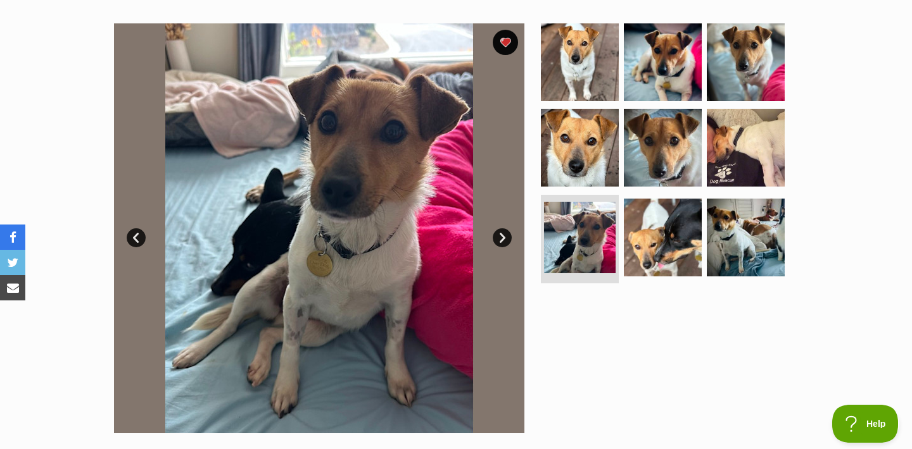
click at [500, 231] on link "Next" at bounding box center [501, 238] width 19 height 19
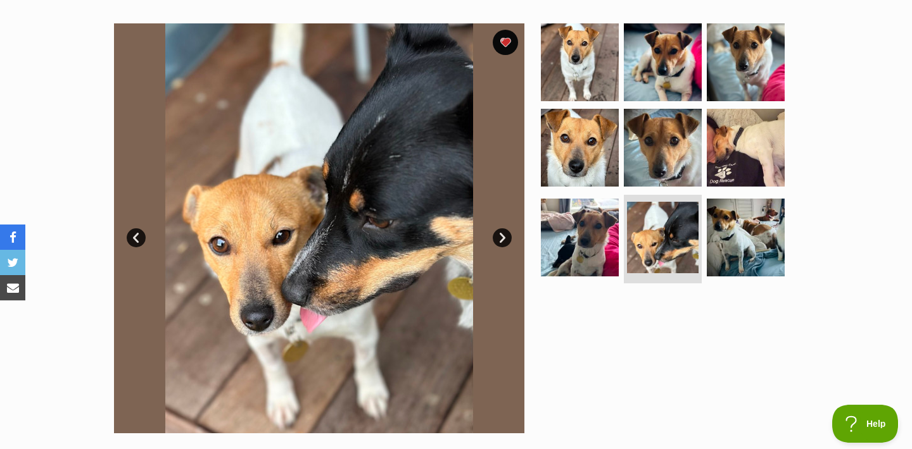
click at [500, 231] on link "Next" at bounding box center [501, 238] width 19 height 19
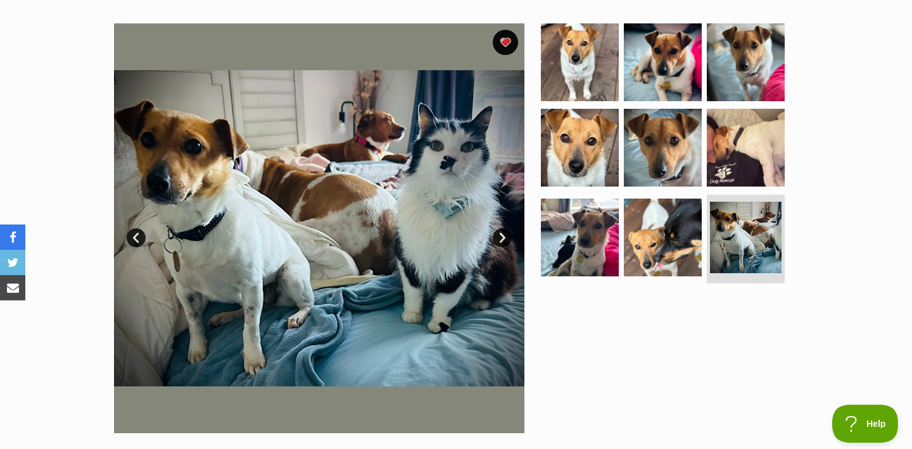
click at [500, 231] on link "Next" at bounding box center [501, 238] width 19 height 19
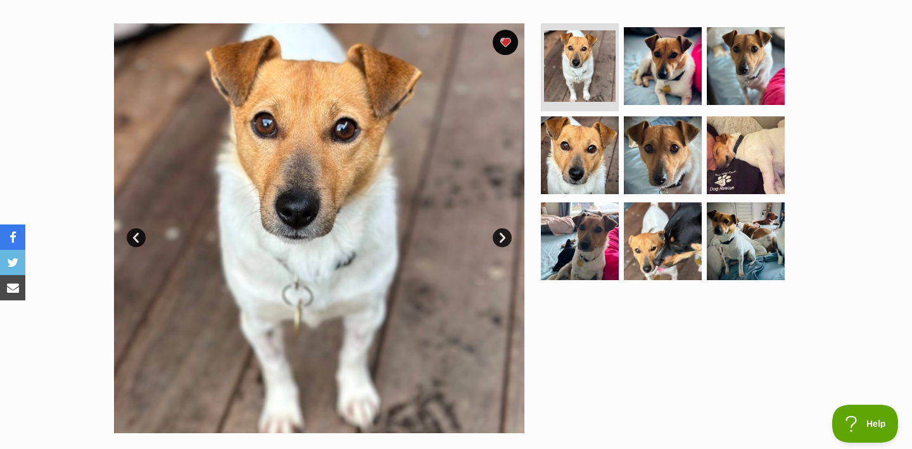
click at [501, 238] on link "Next" at bounding box center [501, 238] width 19 height 19
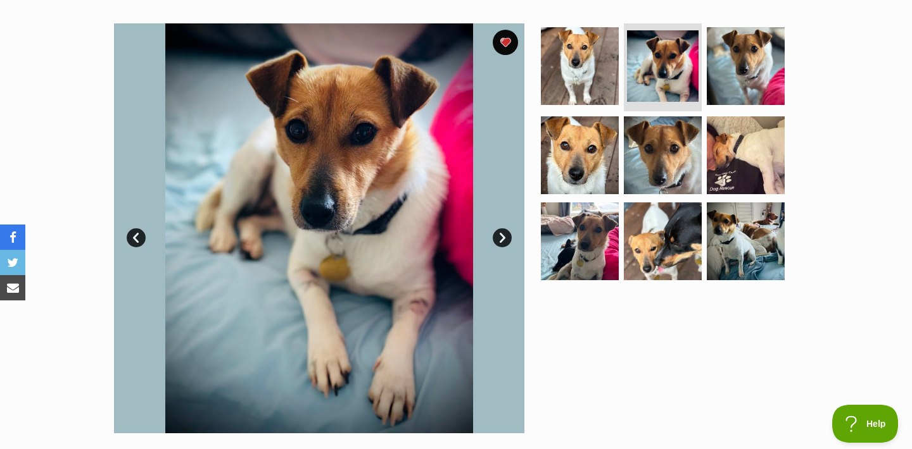
click at [501, 238] on link "Next" at bounding box center [501, 238] width 19 height 19
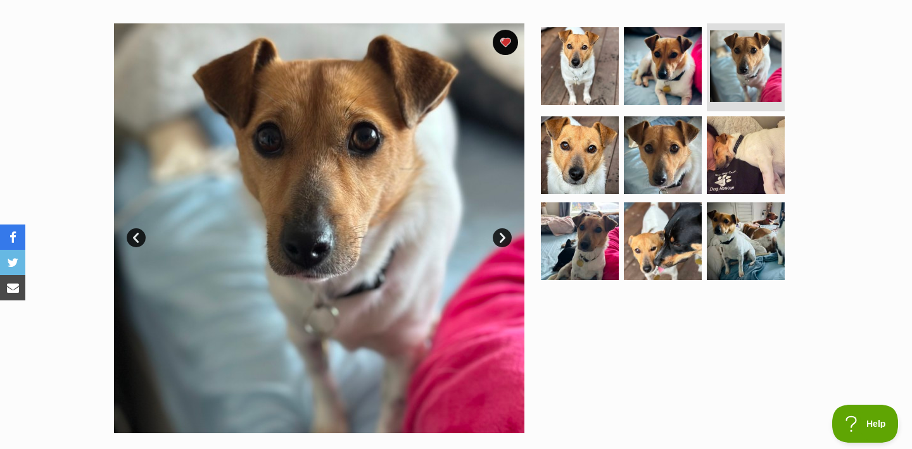
click at [501, 238] on link "Next" at bounding box center [501, 238] width 19 height 19
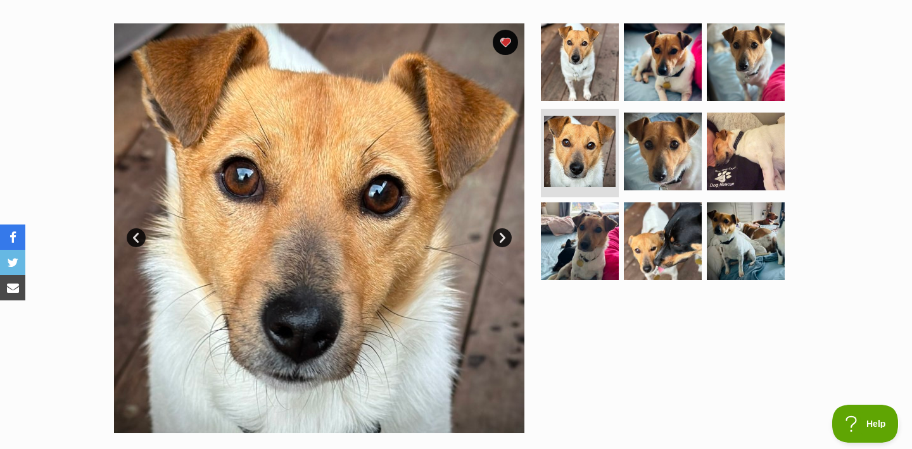
click at [501, 238] on link "Next" at bounding box center [501, 238] width 19 height 19
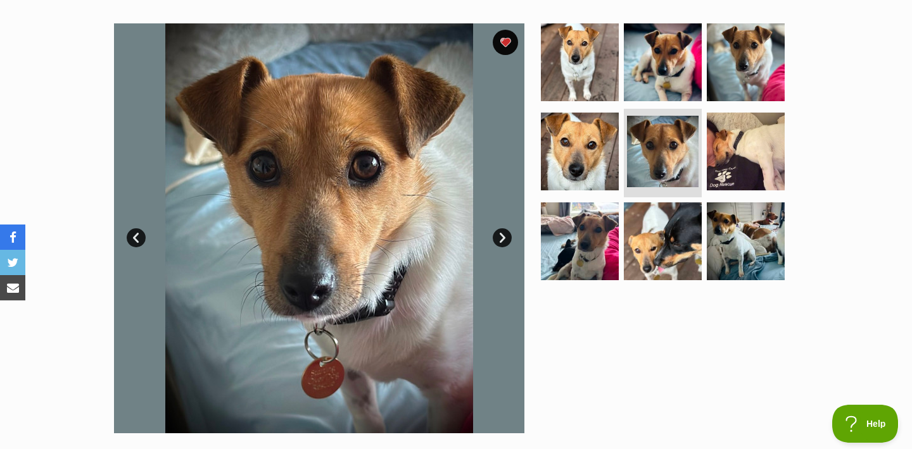
click at [501, 238] on link "Next" at bounding box center [501, 238] width 19 height 19
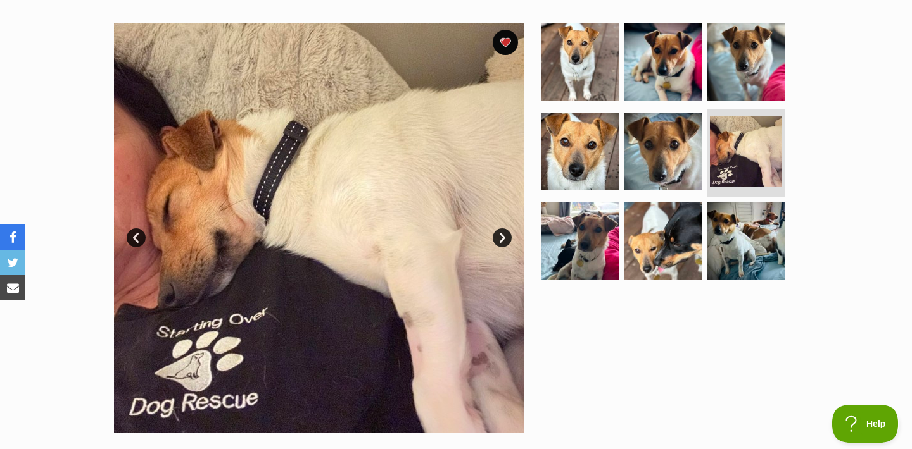
click at [501, 238] on link "Next" at bounding box center [501, 238] width 19 height 19
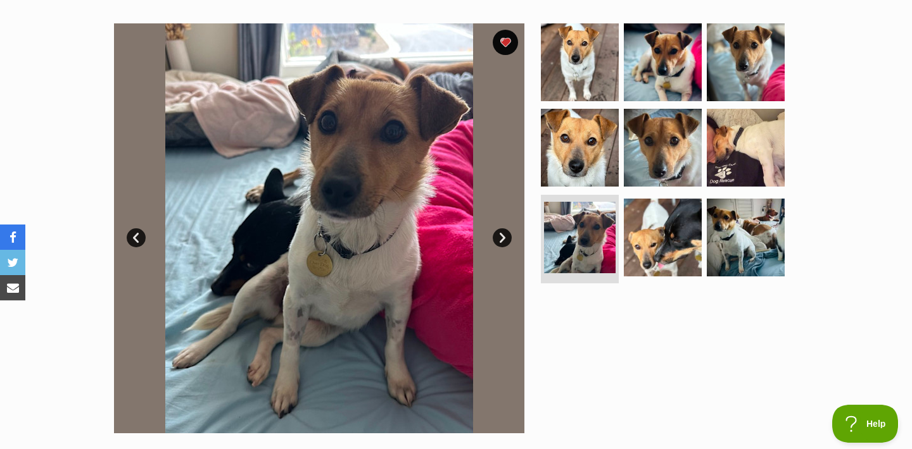
click at [501, 238] on link "Next" at bounding box center [501, 238] width 19 height 19
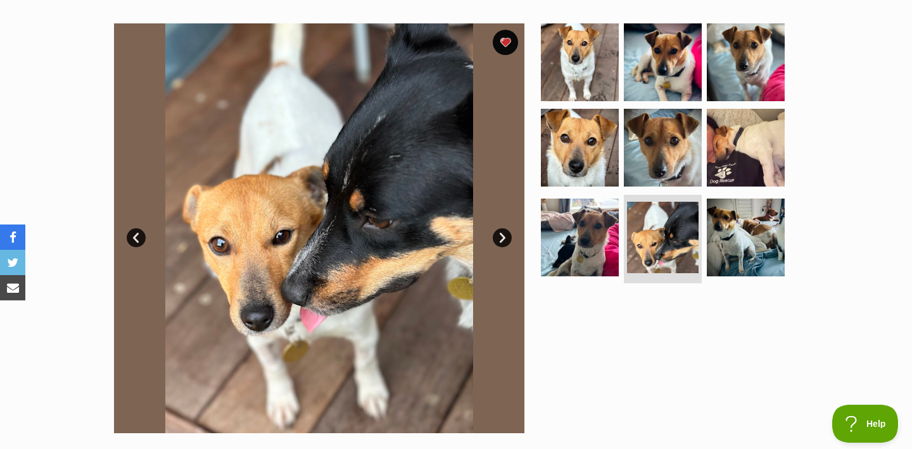
click at [501, 238] on link "Next" at bounding box center [501, 238] width 19 height 19
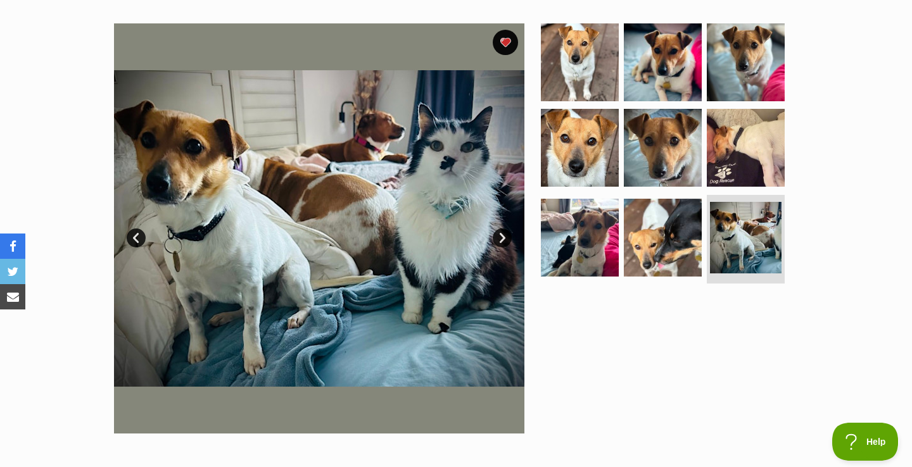
click at [503, 235] on link "Next" at bounding box center [501, 238] width 19 height 19
